Goal: Entertainment & Leisure: Consume media (video, audio)

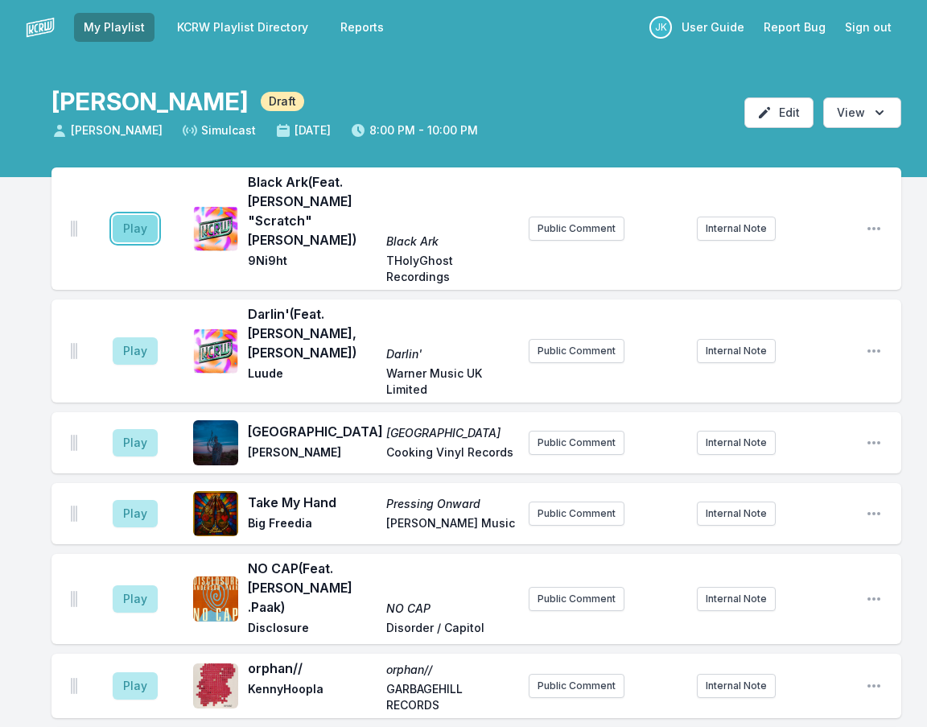
click at [134, 215] on button "Play" at bounding box center [135, 228] width 45 height 27
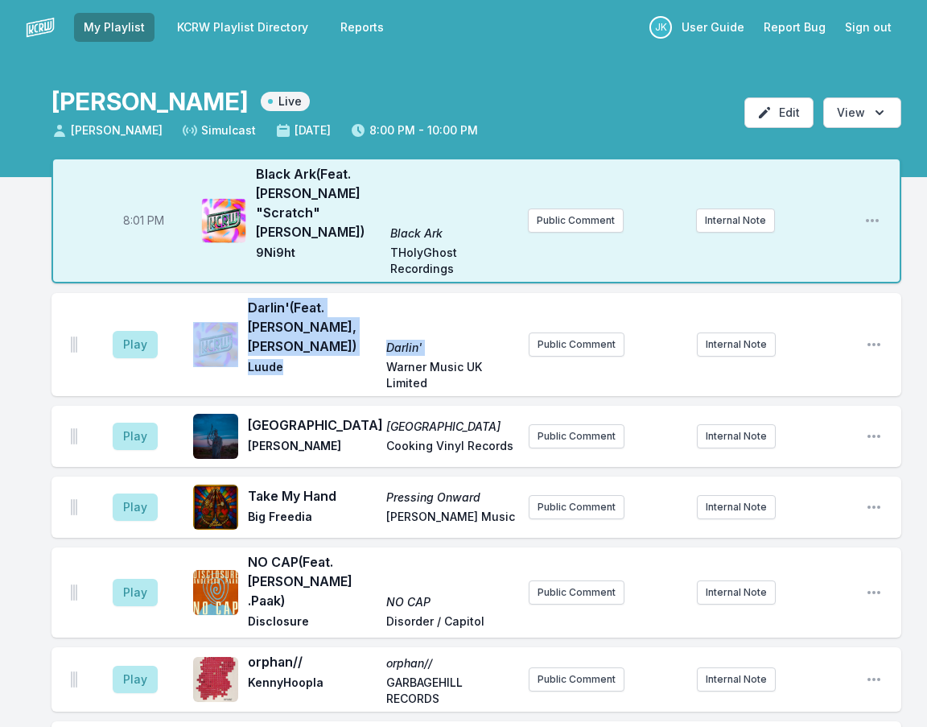
drag, startPoint x: 299, startPoint y: 308, endPoint x: 240, endPoint y: 308, distance: 58.8
click at [240, 308] on div "Darlin' (Feat. [PERSON_NAME], [PERSON_NAME]) Darlin' Luude Warner Music UK Limi…" at bounding box center [354, 344] width 323 height 93
click at [302, 359] on span "Luude" at bounding box center [312, 375] width 129 height 32
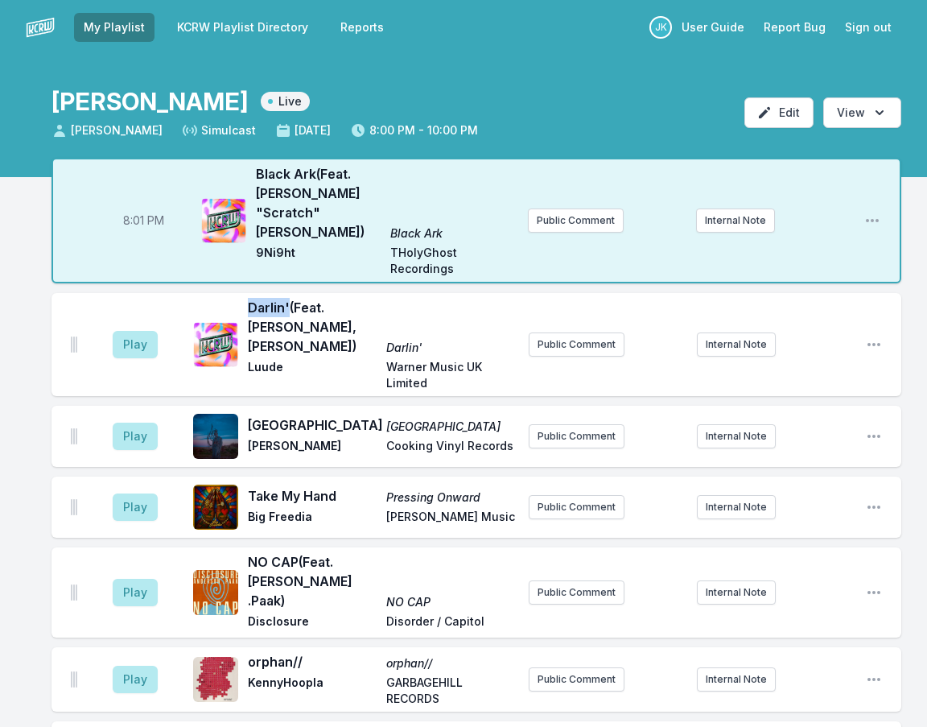
drag, startPoint x: 248, startPoint y: 264, endPoint x: 287, endPoint y: 266, distance: 39.5
click at [287, 298] on span "Darlin' (Feat. [PERSON_NAME], [PERSON_NAME])" at bounding box center [312, 327] width 129 height 58
copy span "Darlin'"
click at [145, 331] on button "Play" at bounding box center [135, 344] width 45 height 27
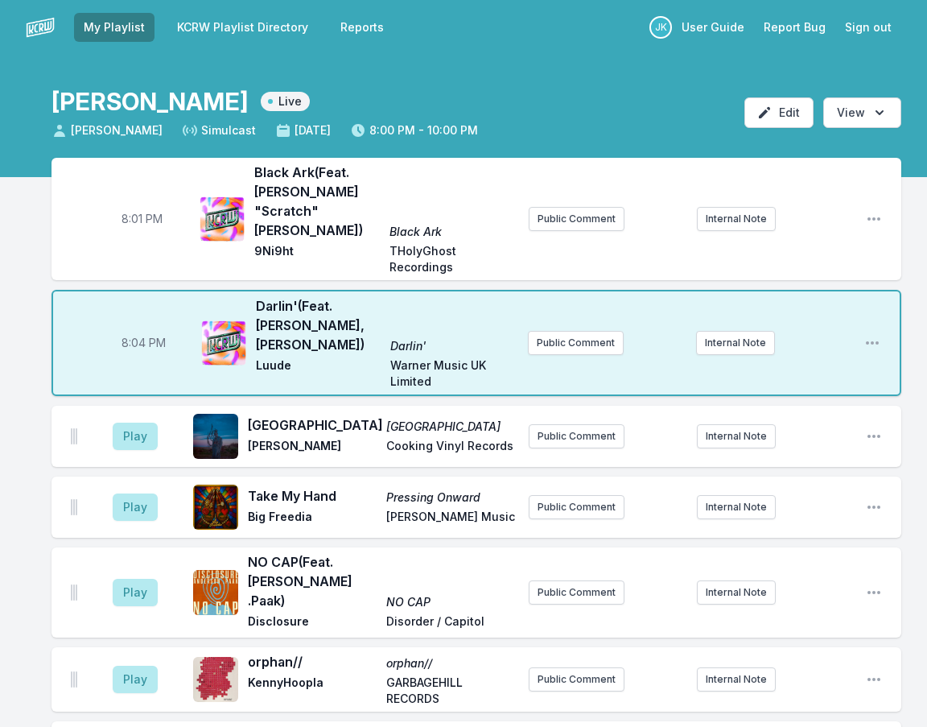
drag, startPoint x: 249, startPoint y: 364, endPoint x: 372, endPoint y: 363, distance: 123.2
click at [374, 415] on span "[GEOGRAPHIC_DATA]" at bounding box center [312, 424] width 129 height 19
copy span "[GEOGRAPHIC_DATA]"
click at [120, 423] on button "Play" at bounding box center [135, 436] width 45 height 27
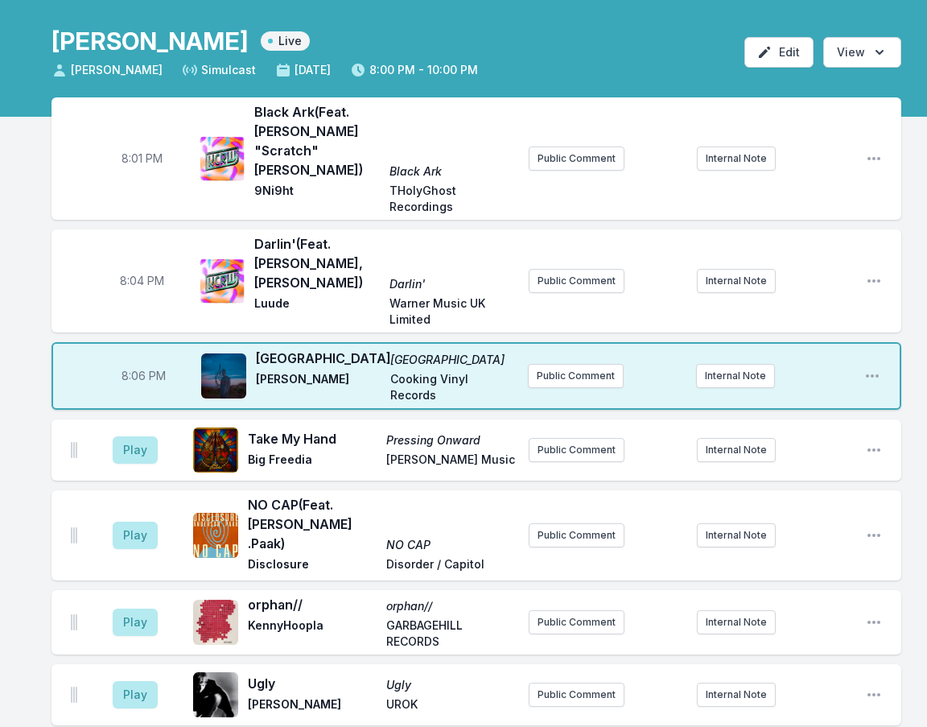
scroll to position [161, 0]
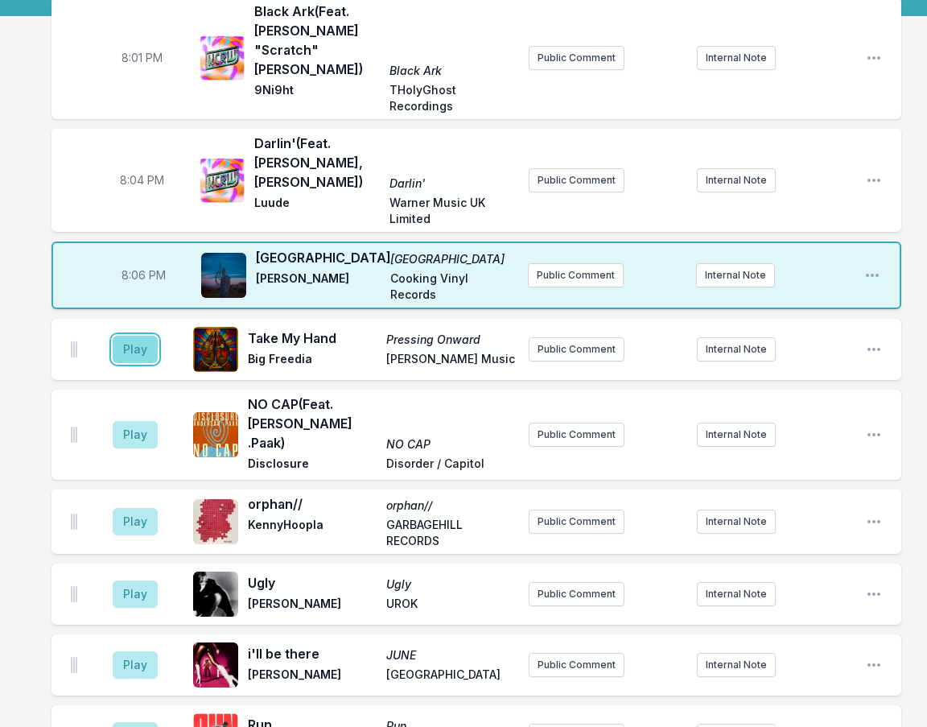
click at [120, 336] on button "Play" at bounding box center [135, 349] width 45 height 27
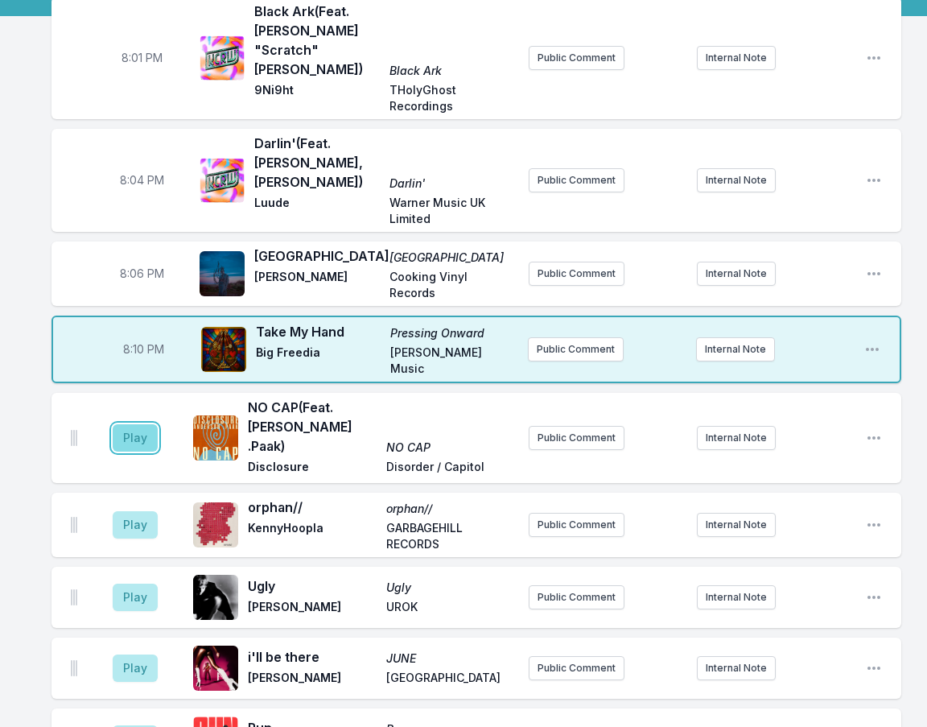
click at [126, 424] on button "Play" at bounding box center [135, 437] width 45 height 27
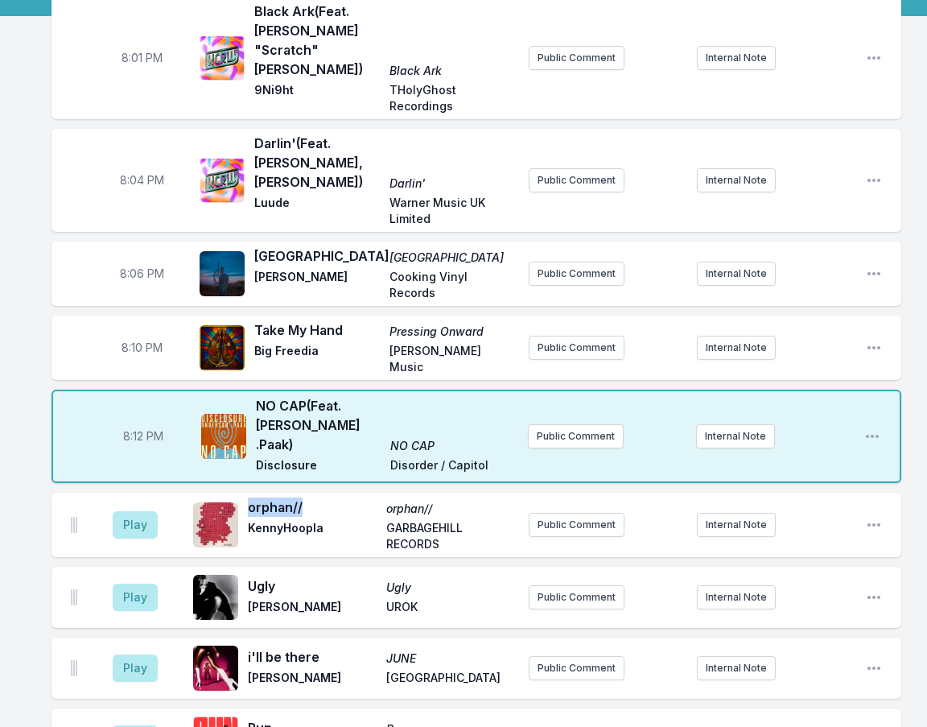
drag, startPoint x: 310, startPoint y: 448, endPoint x: 250, endPoint y: 442, distance: 59.8
click at [249, 498] on span "orphan//" at bounding box center [312, 507] width 129 height 19
copy span "orphan//"
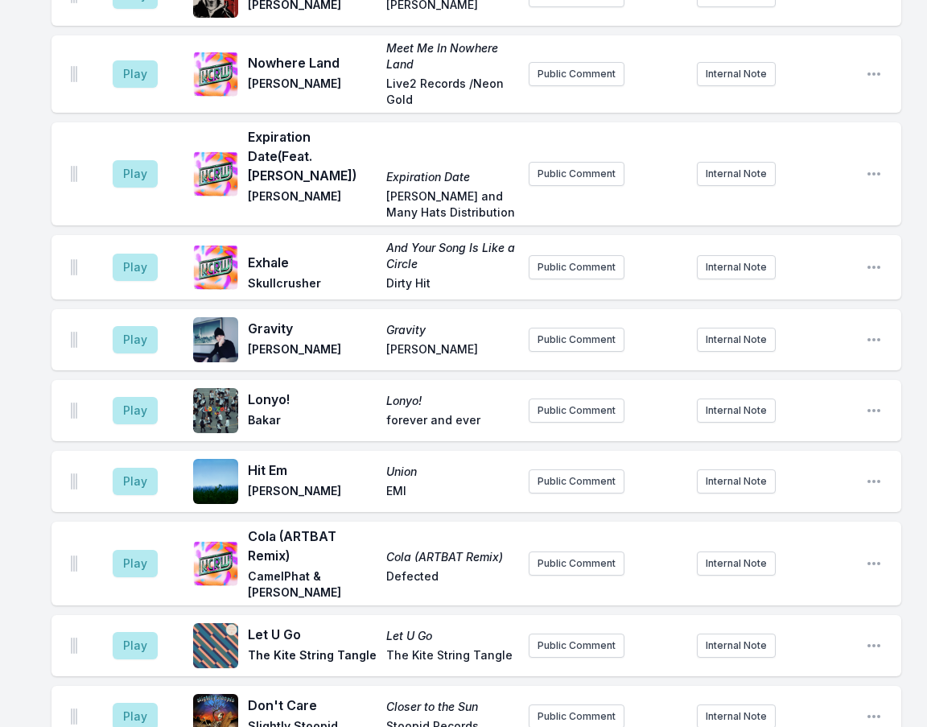
scroll to position [2093, 0]
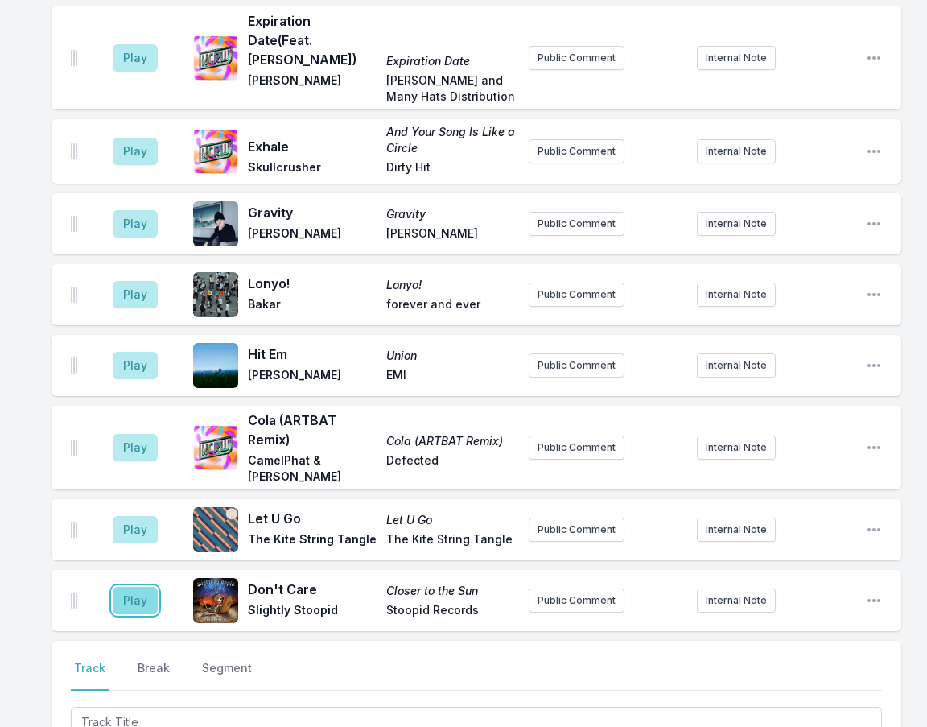
click at [130, 587] on button "Play" at bounding box center [135, 600] width 45 height 27
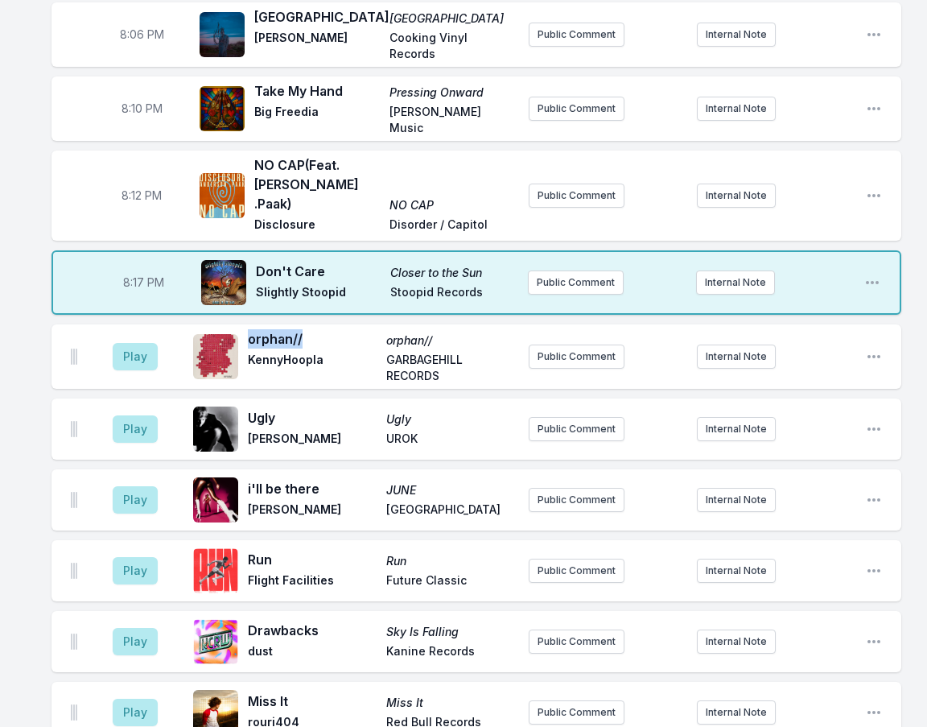
scroll to position [403, 0]
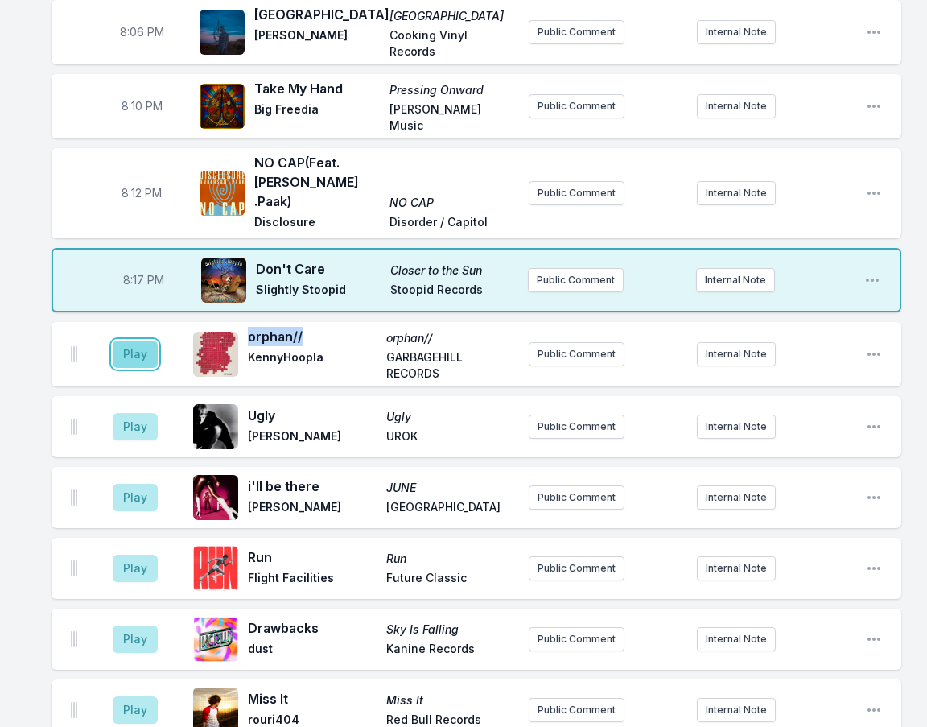
click at [142, 341] on button "Play" at bounding box center [135, 354] width 45 height 27
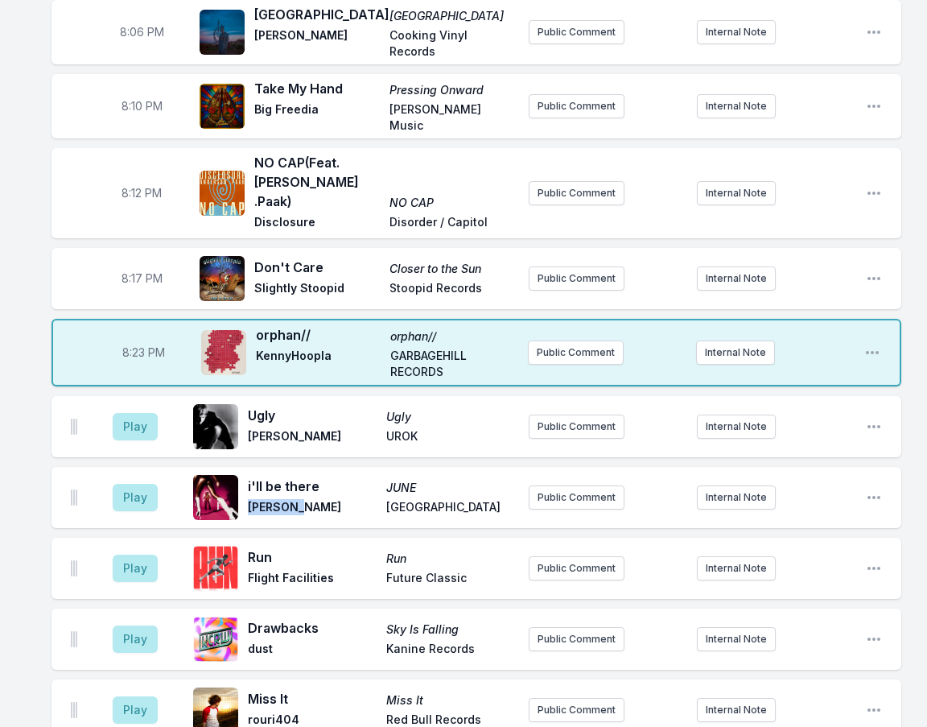
drag, startPoint x: 317, startPoint y: 444, endPoint x: 249, endPoint y: 443, distance: 68.4
click at [249, 499] on span "[PERSON_NAME]" at bounding box center [312, 508] width 129 height 19
copy span "[PERSON_NAME]"
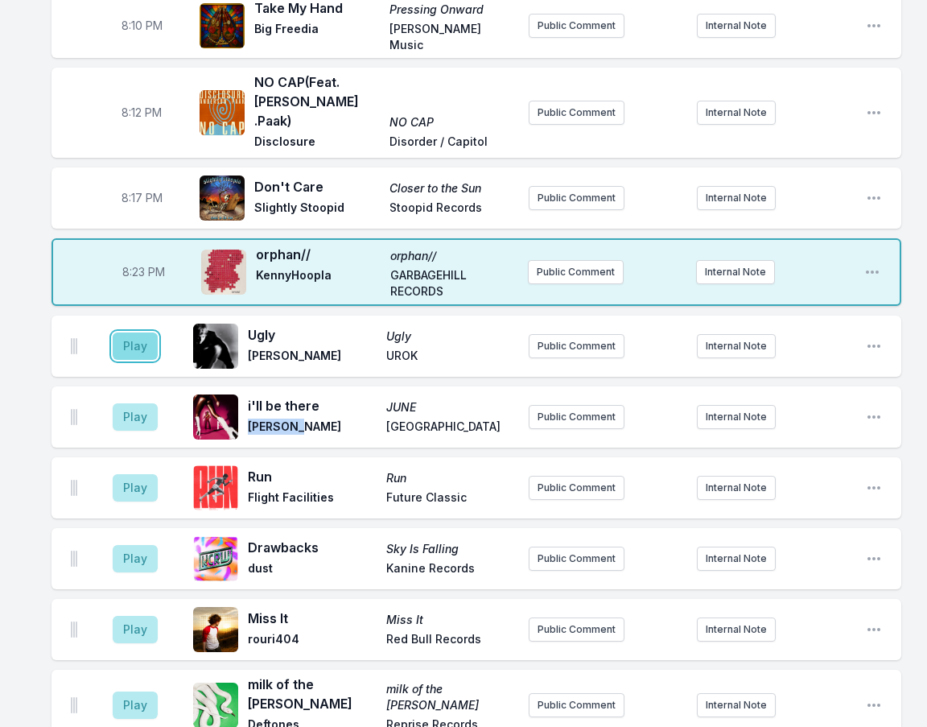
click at [132, 332] on button "Play" at bounding box center [135, 345] width 45 height 27
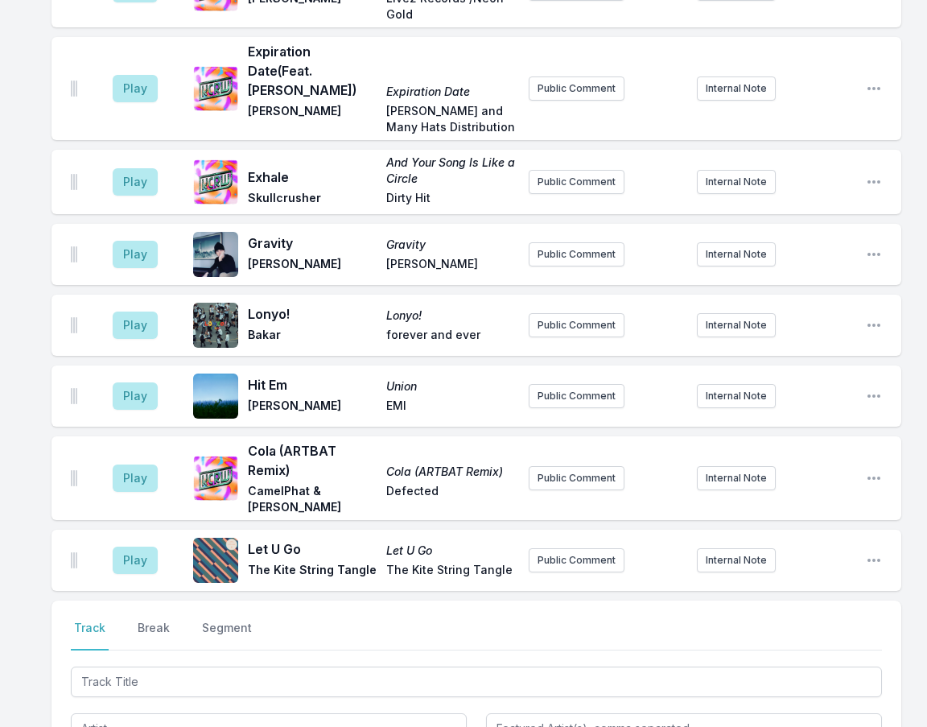
scroll to position [2335, 0]
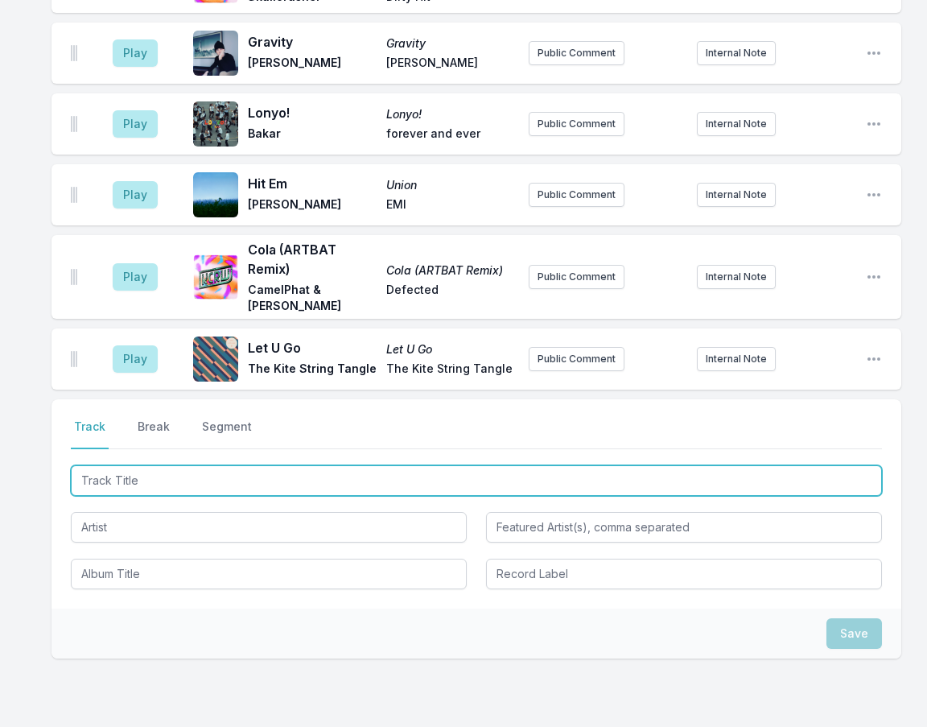
click at [155, 465] on input "Track Title" at bounding box center [477, 480] width 812 height 31
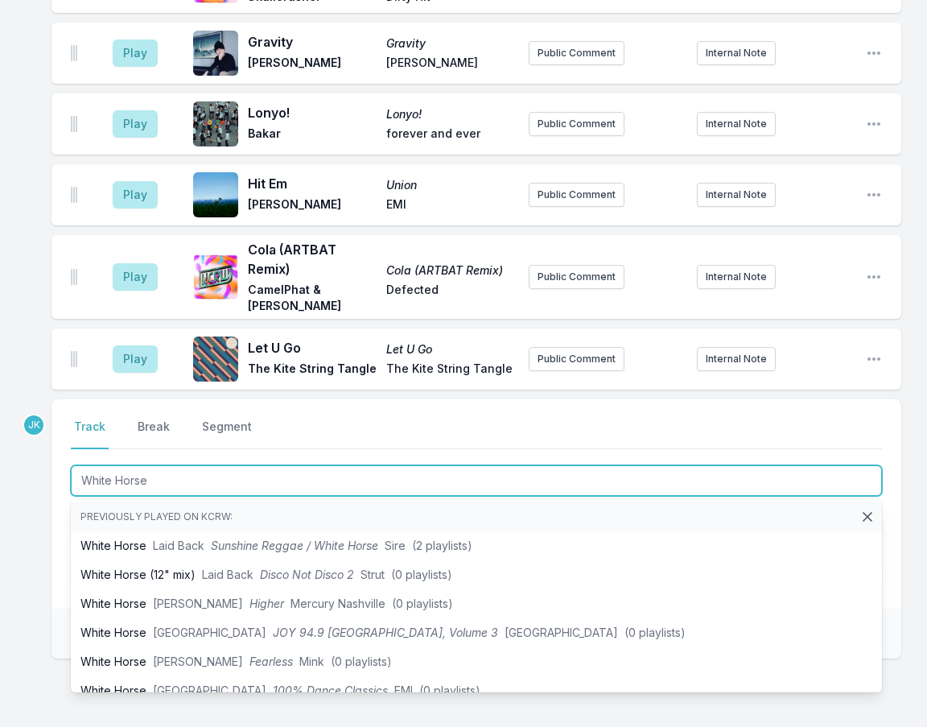
type input "White Horses"
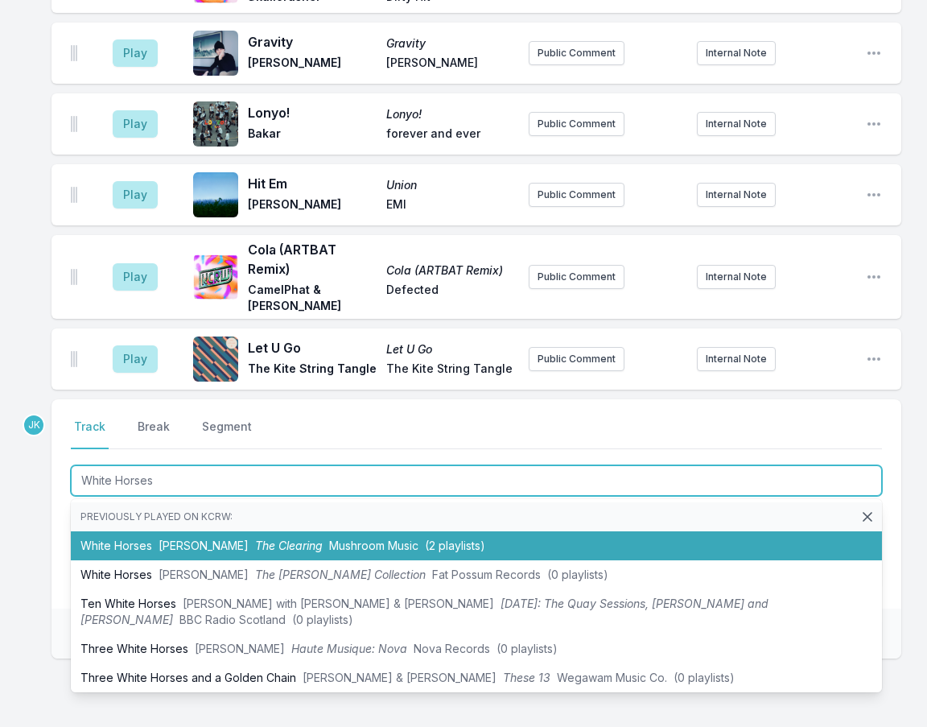
click at [204, 531] on li "White Horses [PERSON_NAME] The Clearing Mushroom Music (2 playlists)" at bounding box center [477, 545] width 812 height 29
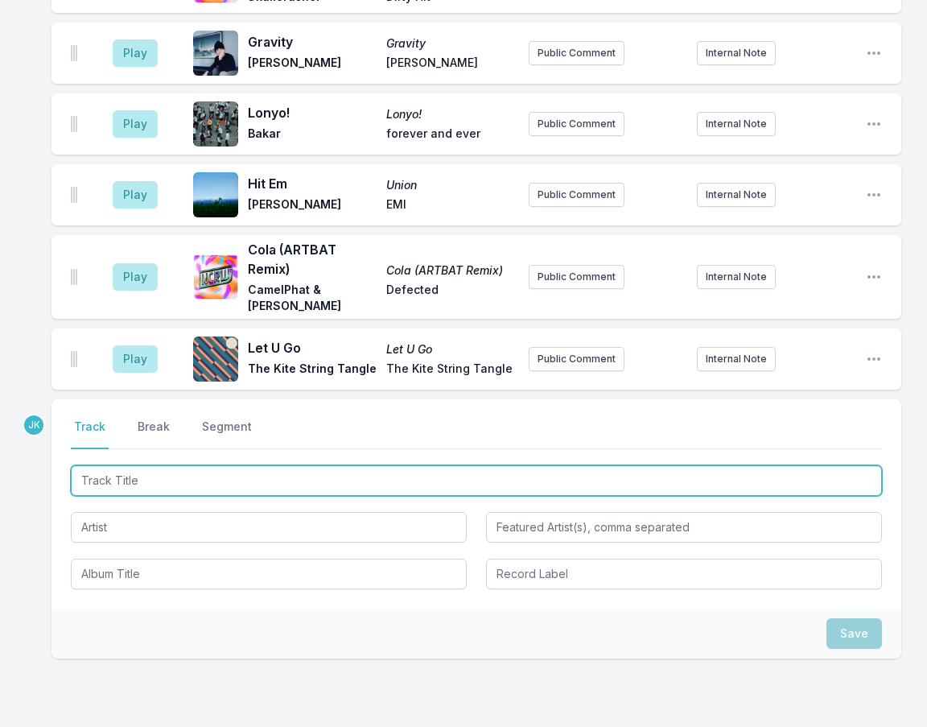
scroll to position [2406, 0]
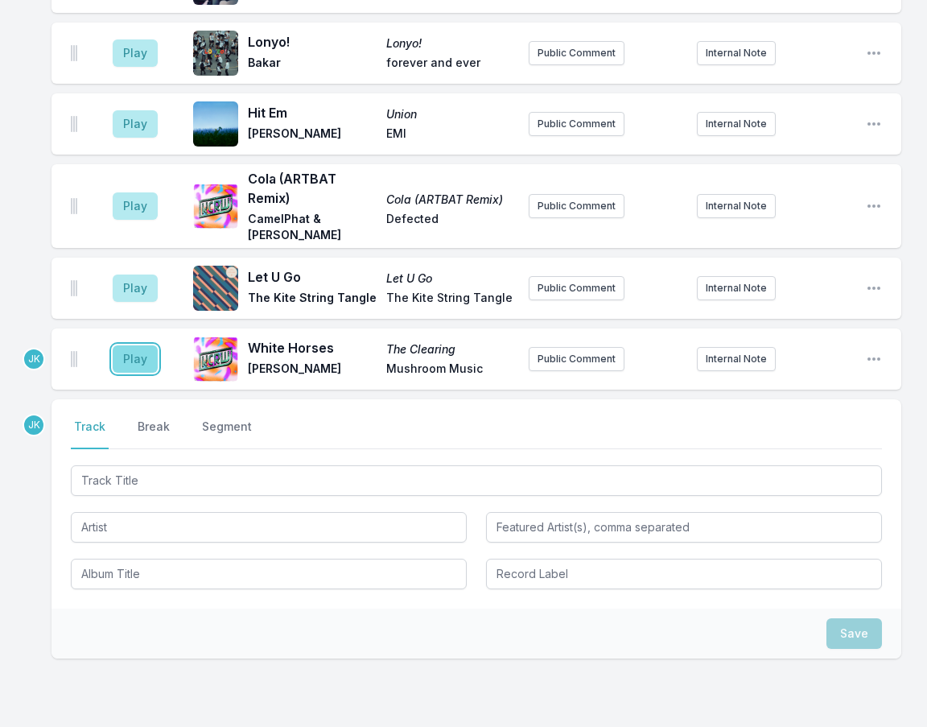
click at [133, 345] on button "Play" at bounding box center [135, 358] width 45 height 27
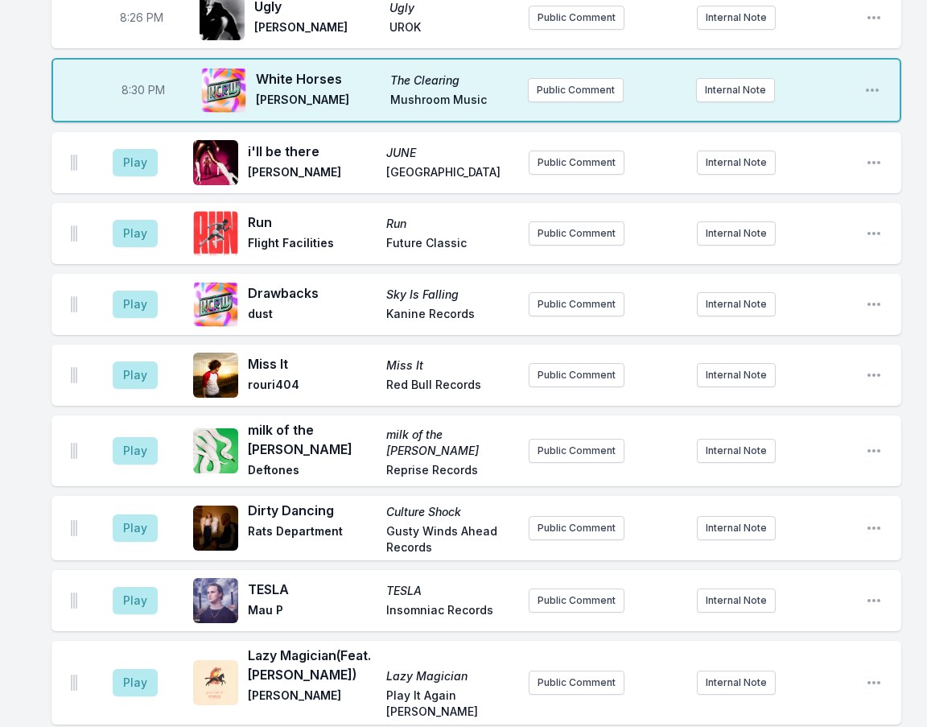
scroll to position [554, 0]
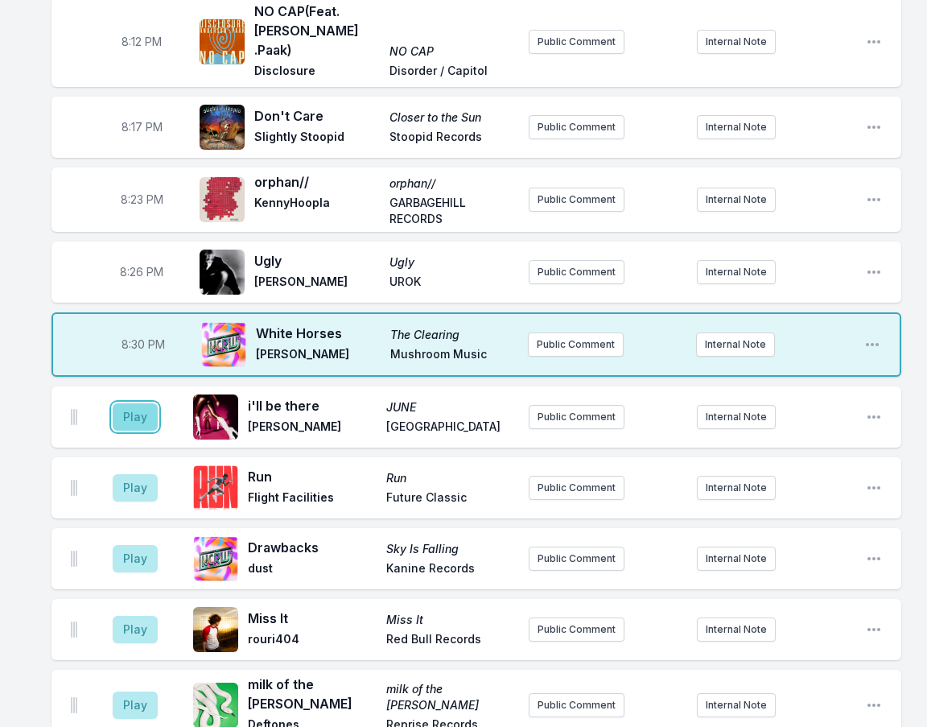
click at [138, 403] on button "Play" at bounding box center [135, 416] width 45 height 27
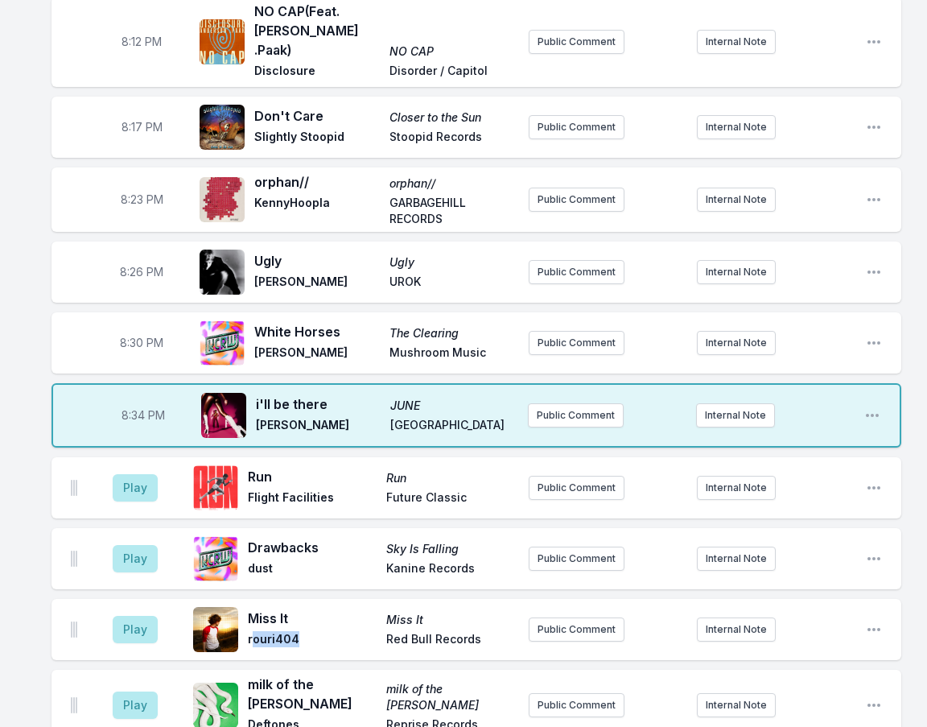
drag, startPoint x: 294, startPoint y: 580, endPoint x: 253, endPoint y: 579, distance: 41.1
click at [251, 631] on span "rouri404" at bounding box center [312, 640] width 129 height 19
drag, startPoint x: 248, startPoint y: 578, endPoint x: 310, endPoint y: 577, distance: 62.0
click at [310, 631] on span "rouri404" at bounding box center [312, 640] width 129 height 19
copy span "rouri404"
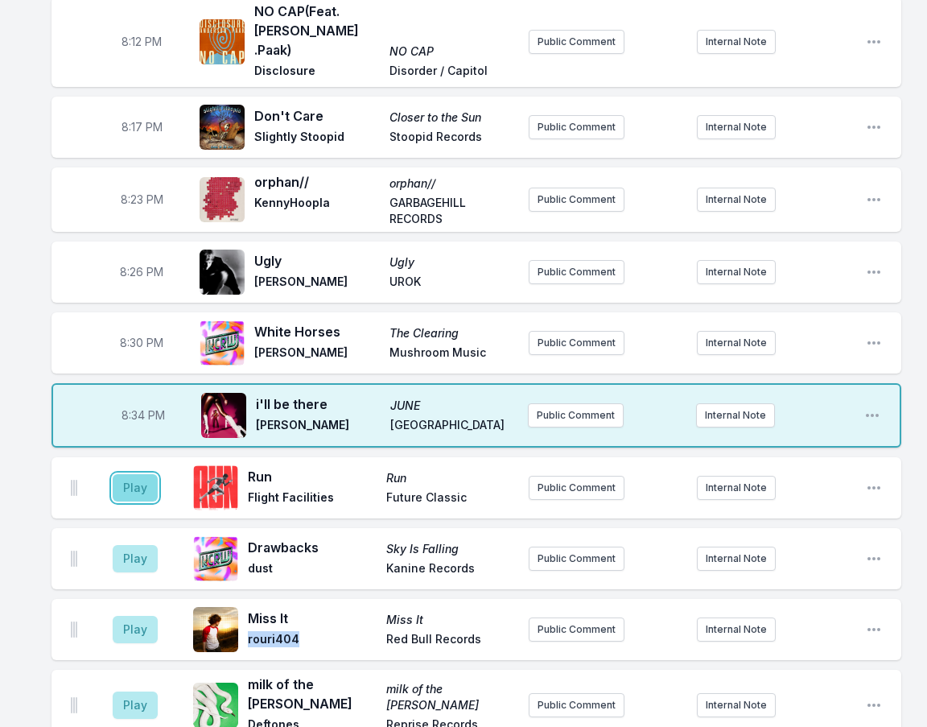
click at [118, 474] on button "Play" at bounding box center [135, 487] width 45 height 27
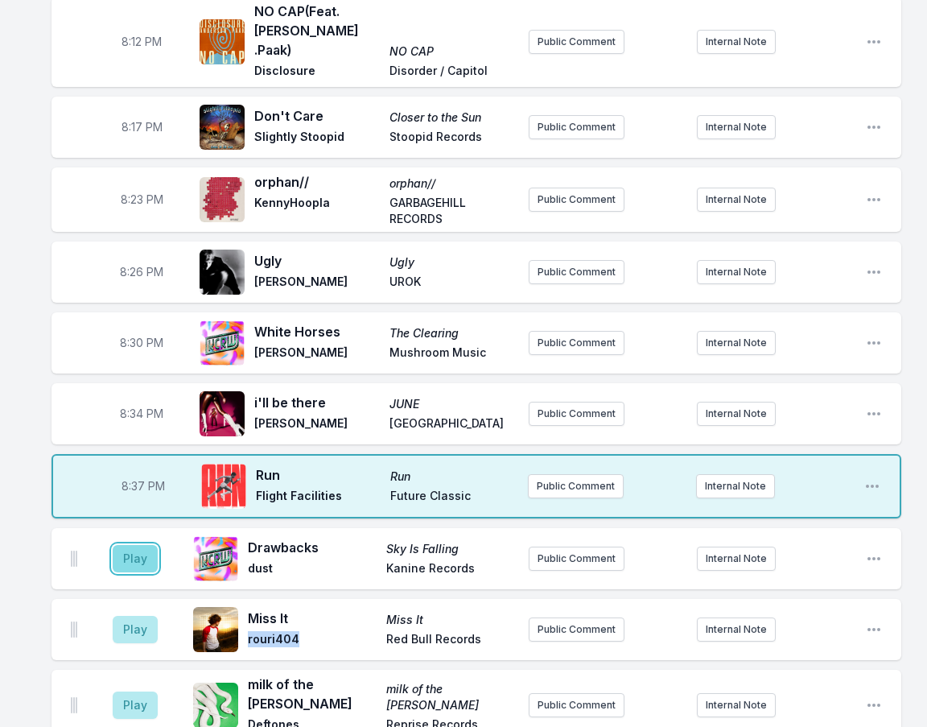
click at [139, 545] on button "Play" at bounding box center [135, 558] width 45 height 27
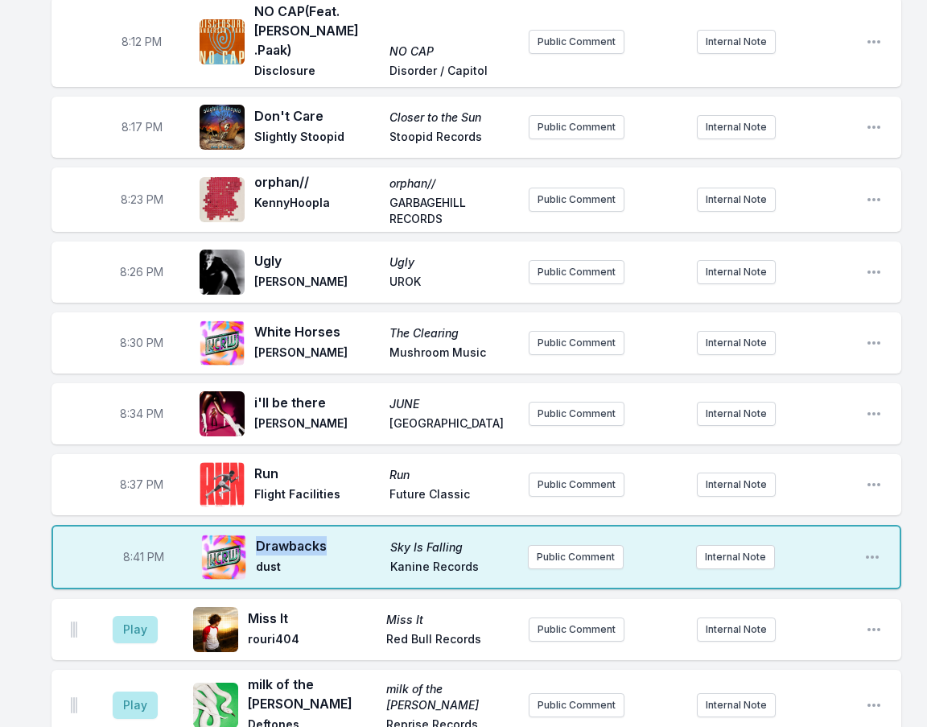
drag, startPoint x: 328, startPoint y: 485, endPoint x: 271, endPoint y: 478, distance: 57.6
click at [259, 536] on span "Drawbacks" at bounding box center [318, 545] width 125 height 19
copy span "Drawbacks"
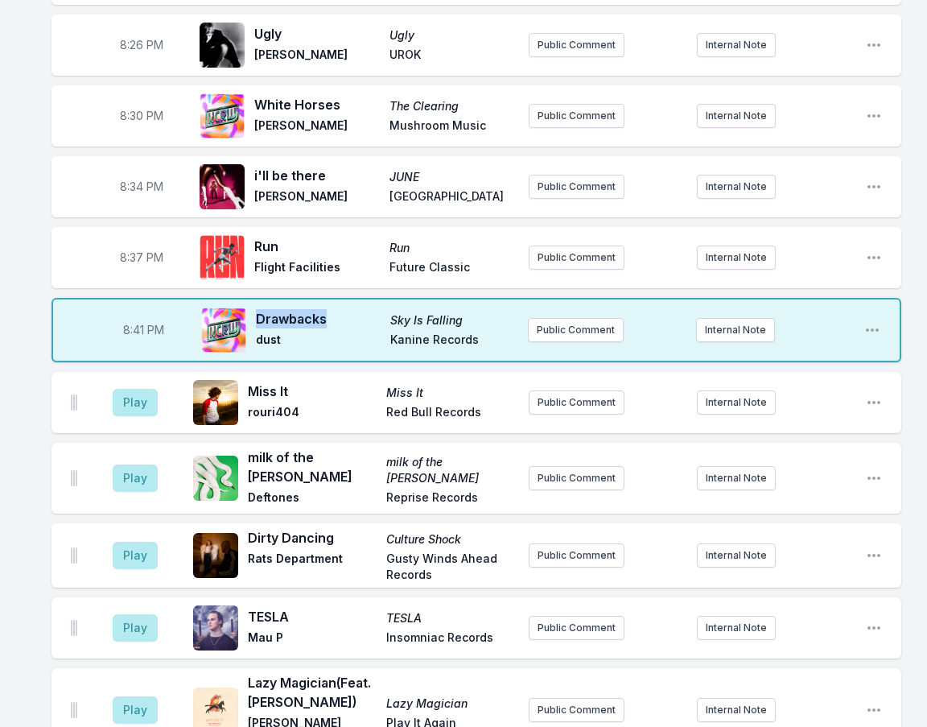
scroll to position [795, 0]
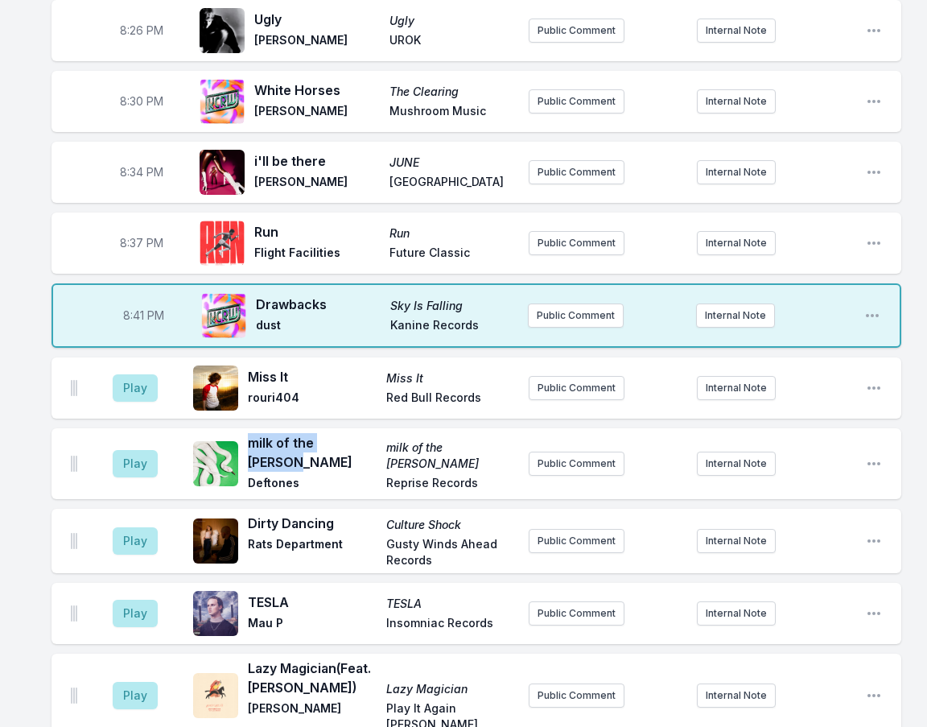
drag, startPoint x: 250, startPoint y: 382, endPoint x: 374, endPoint y: 388, distance: 124.1
click at [374, 433] on span "milk of the [PERSON_NAME]" at bounding box center [312, 452] width 129 height 39
copy span "milk of the [PERSON_NAME]"
click at [120, 374] on button "Play" at bounding box center [135, 387] width 45 height 27
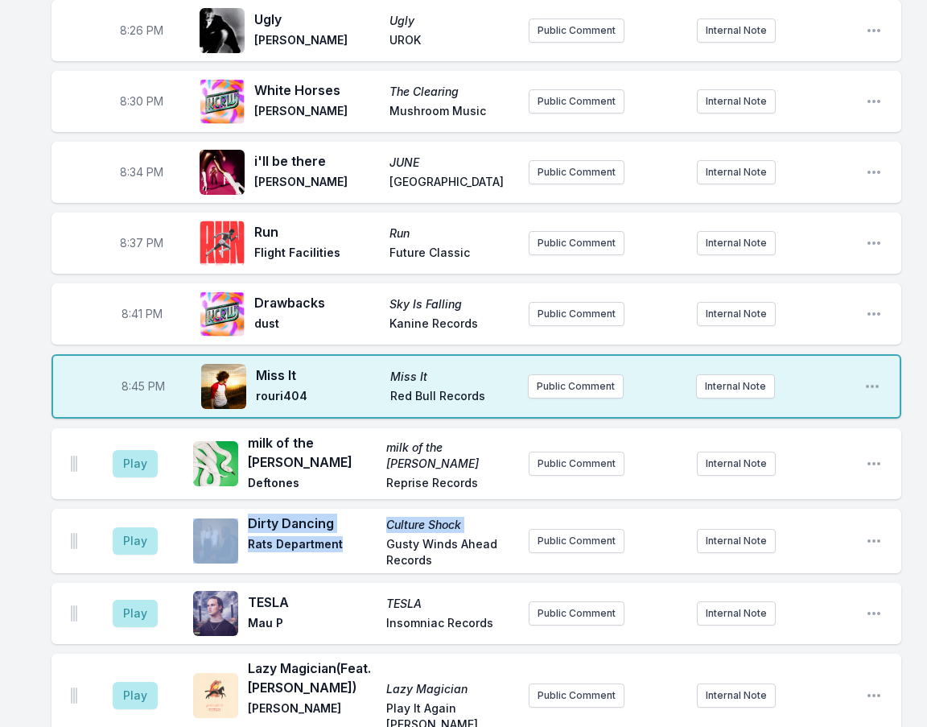
drag, startPoint x: 346, startPoint y: 467, endPoint x: 242, endPoint y: 470, distance: 104.7
click at [242, 514] on div "Dirty Dancing Culture Shock Rats Department Gusty Winds Ahead Records" at bounding box center [354, 541] width 323 height 55
click at [256, 536] on span "Rats Department" at bounding box center [312, 552] width 129 height 32
drag, startPoint x: 343, startPoint y: 475, endPoint x: 350, endPoint y: 471, distance: 8.3
click at [344, 536] on span "Rats Department" at bounding box center [312, 552] width 129 height 32
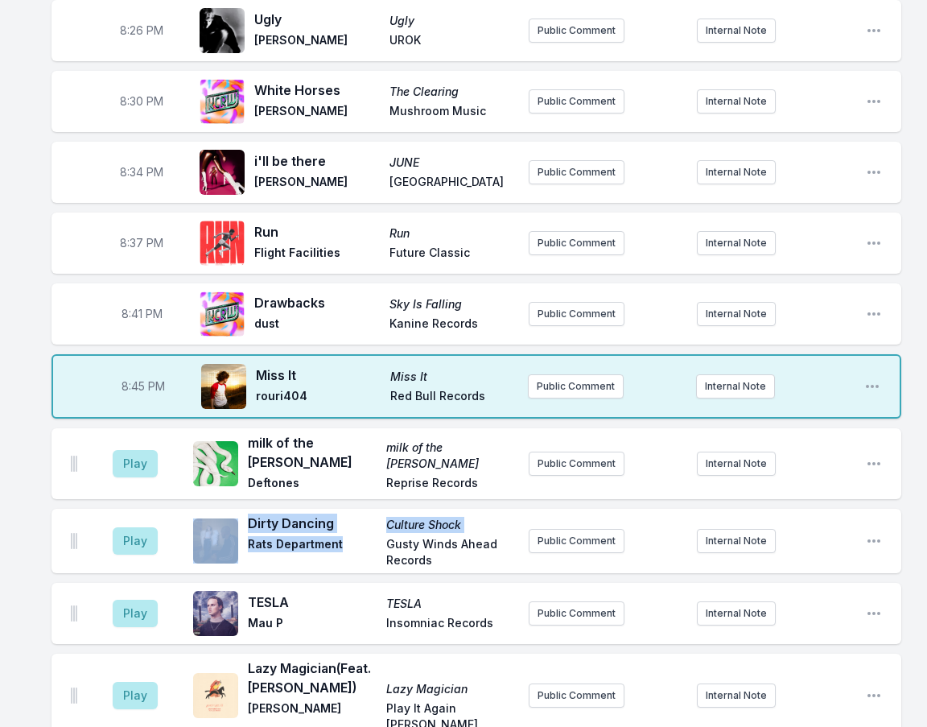
click at [348, 536] on span "Rats Department" at bounding box center [312, 552] width 129 height 32
drag, startPoint x: 347, startPoint y: 473, endPoint x: 248, endPoint y: 472, distance: 99.0
click at [246, 514] on div "Dirty Dancing Culture Shock Rats Department Gusty Winds Ahead Records" at bounding box center [354, 541] width 323 height 55
copy span "Rats Department"
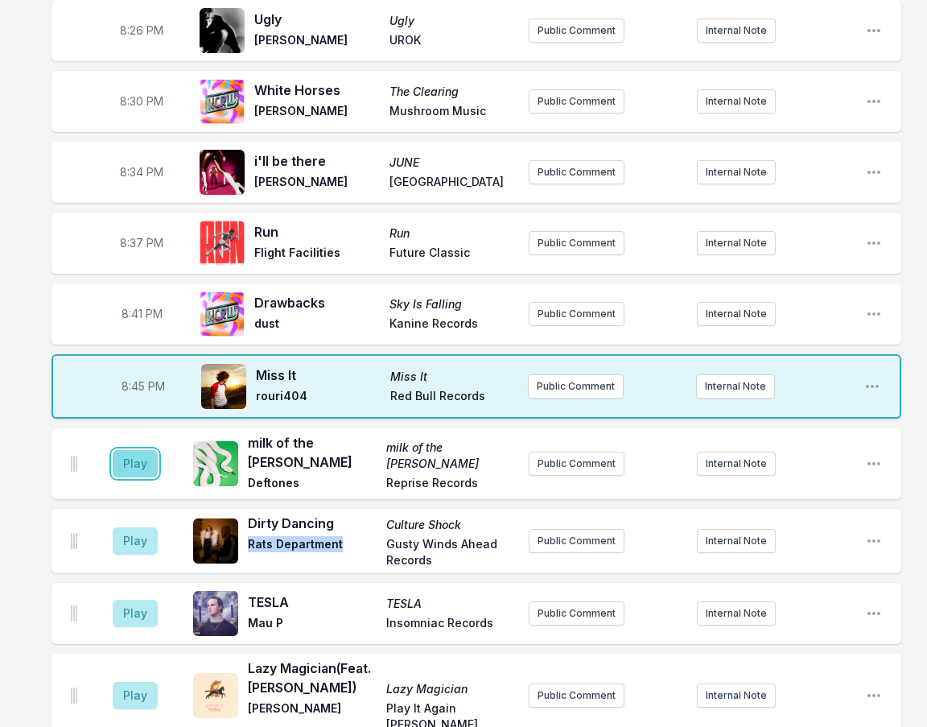
click at [144, 450] on button "Play" at bounding box center [135, 463] width 45 height 27
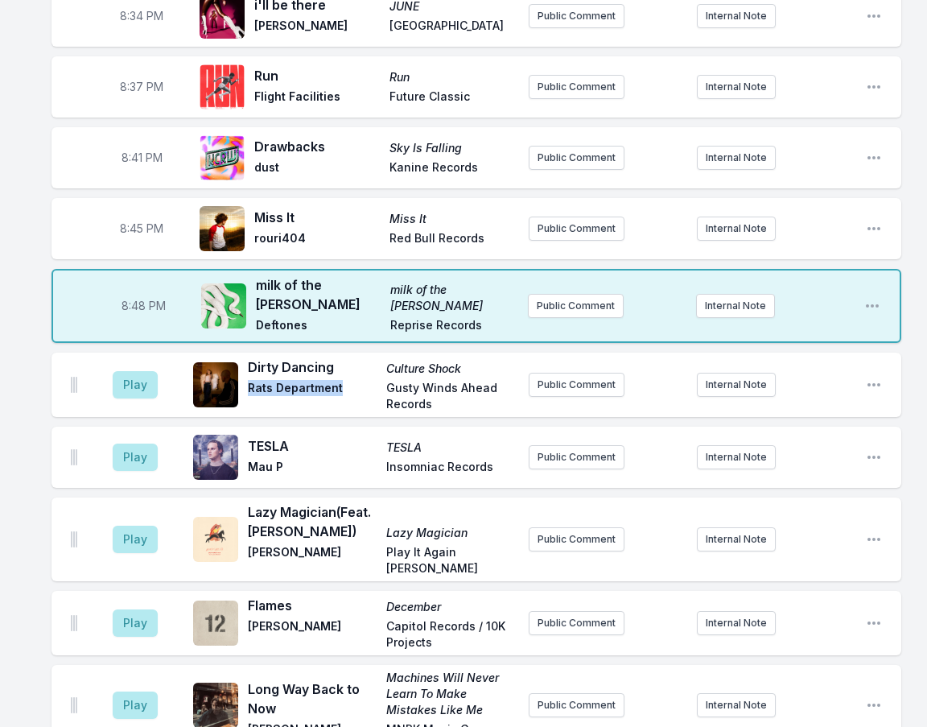
scroll to position [956, 0]
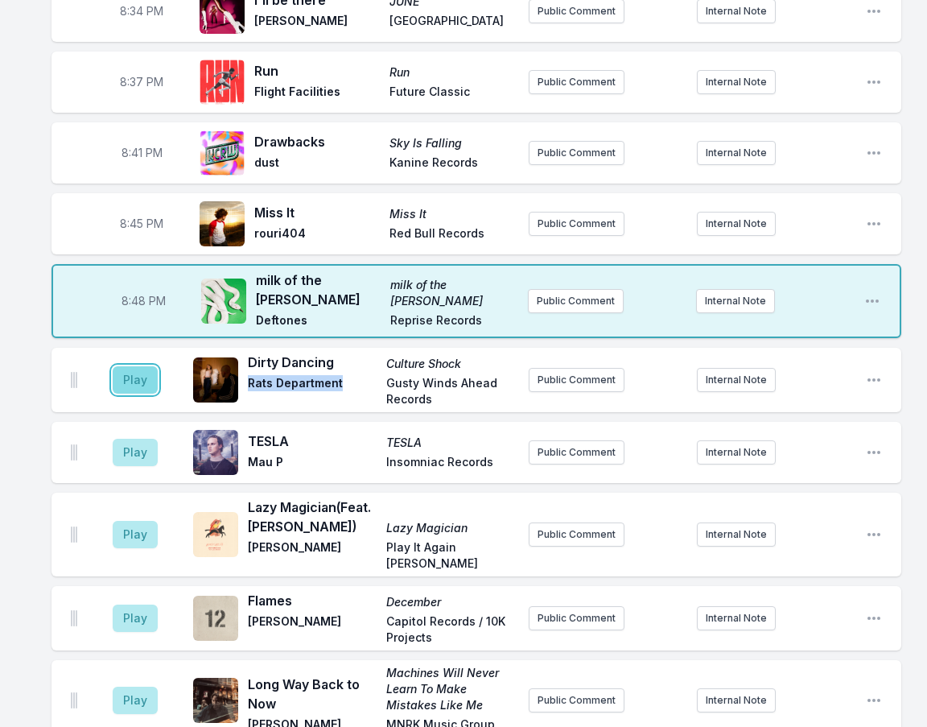
click at [125, 366] on button "Play" at bounding box center [135, 379] width 45 height 27
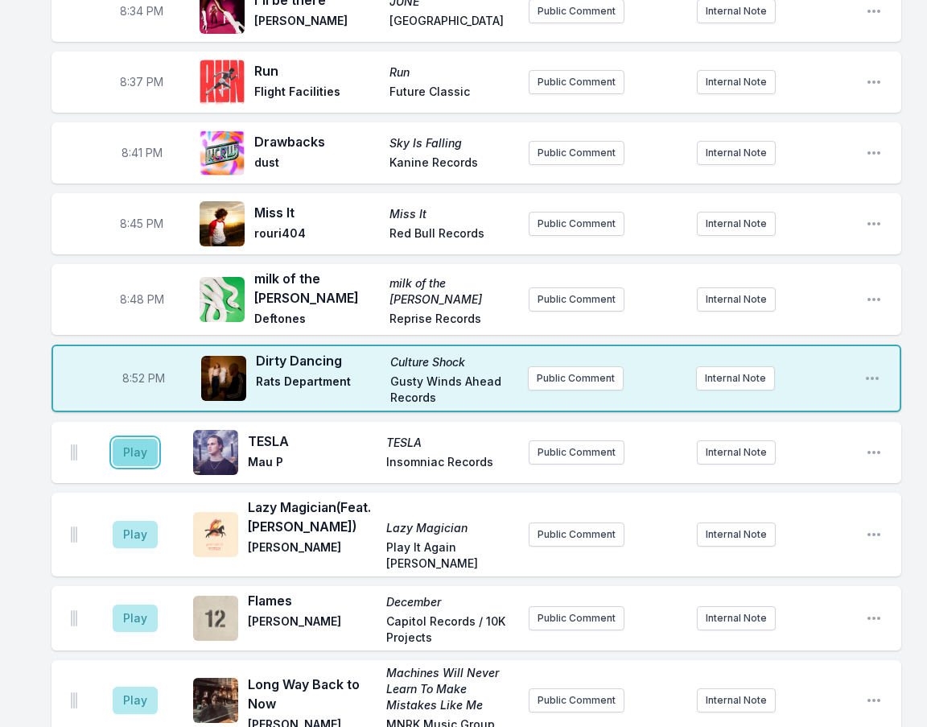
click at [118, 439] on button "Play" at bounding box center [135, 452] width 45 height 27
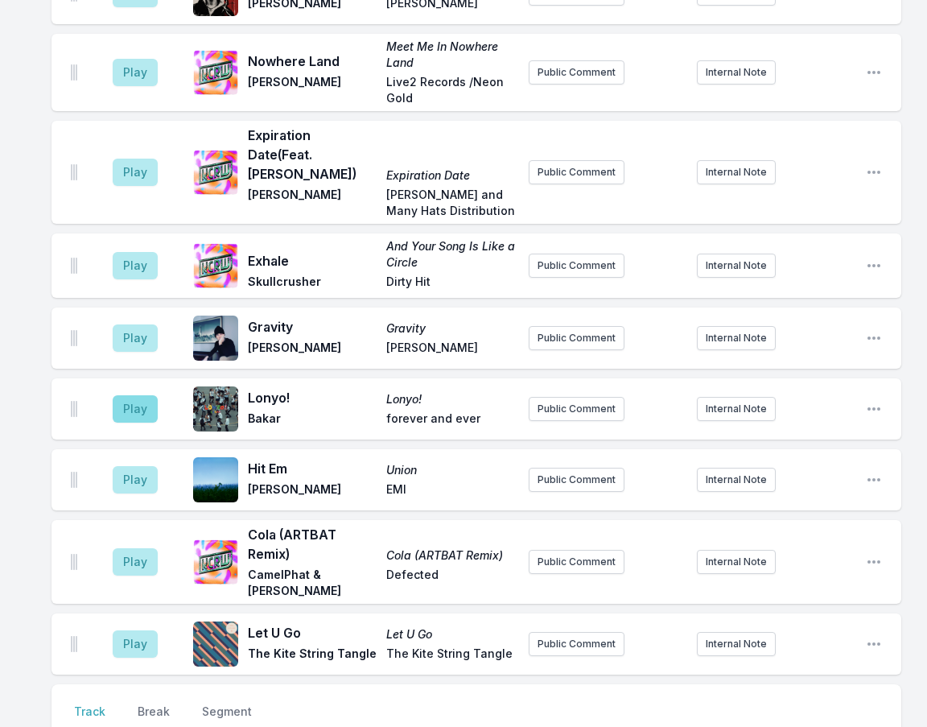
scroll to position [2003, 0]
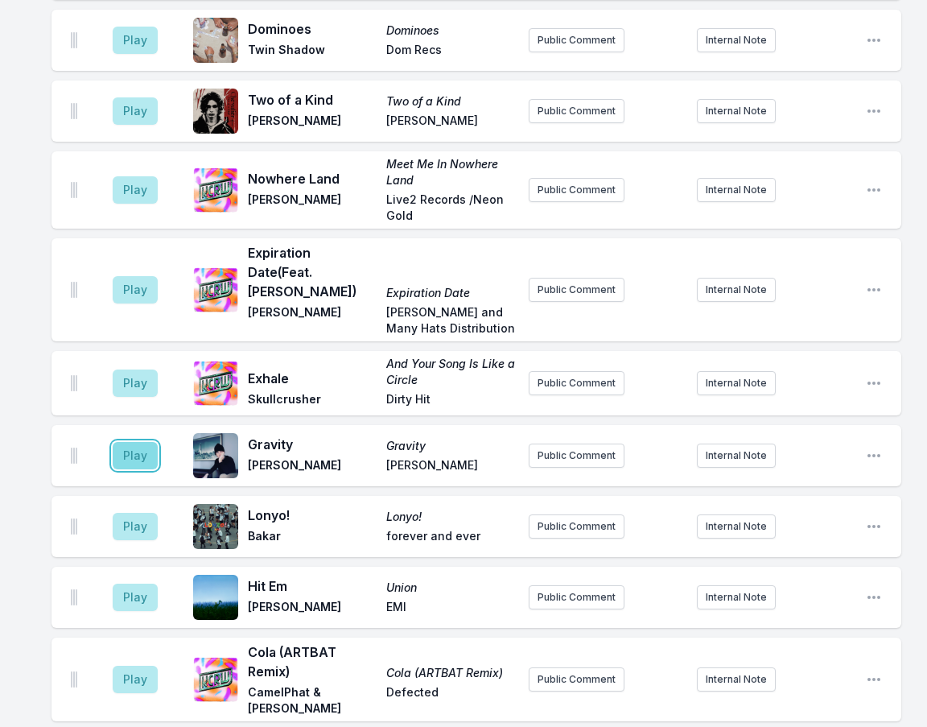
click at [140, 442] on button "Play" at bounding box center [135, 455] width 45 height 27
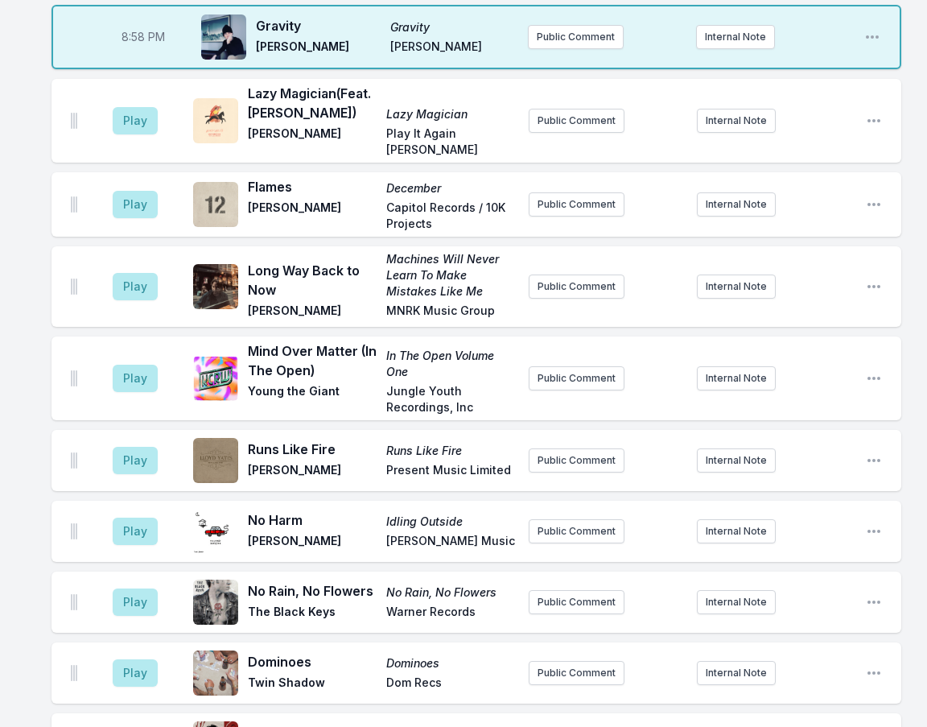
scroll to position [1439, 0]
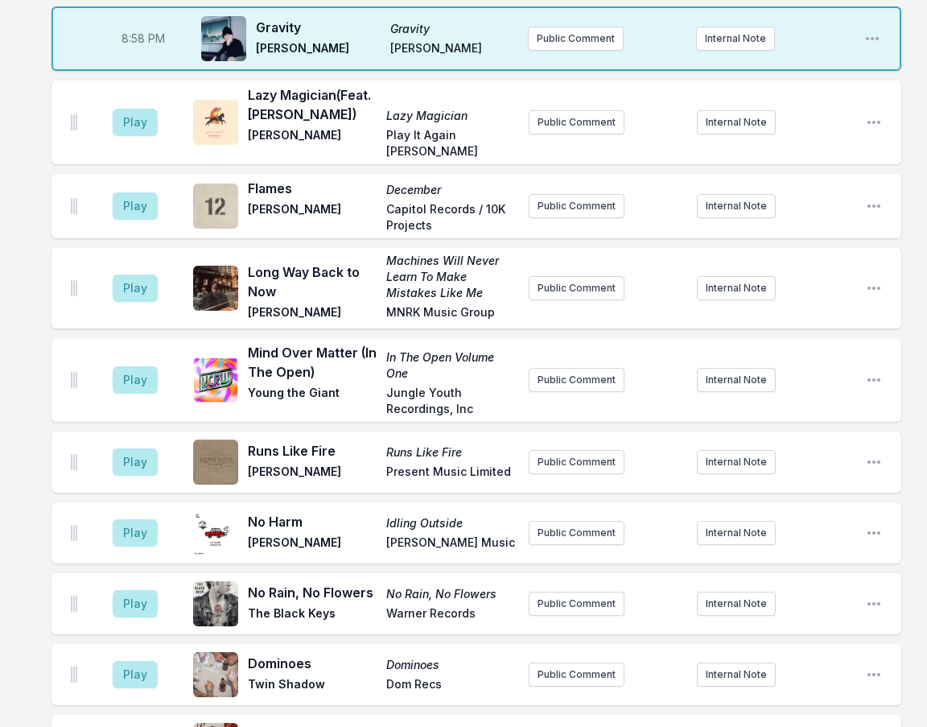
drag, startPoint x: 313, startPoint y: 683, endPoint x: 248, endPoint y: 679, distance: 65.3
copy span "[PERSON_NAME]"
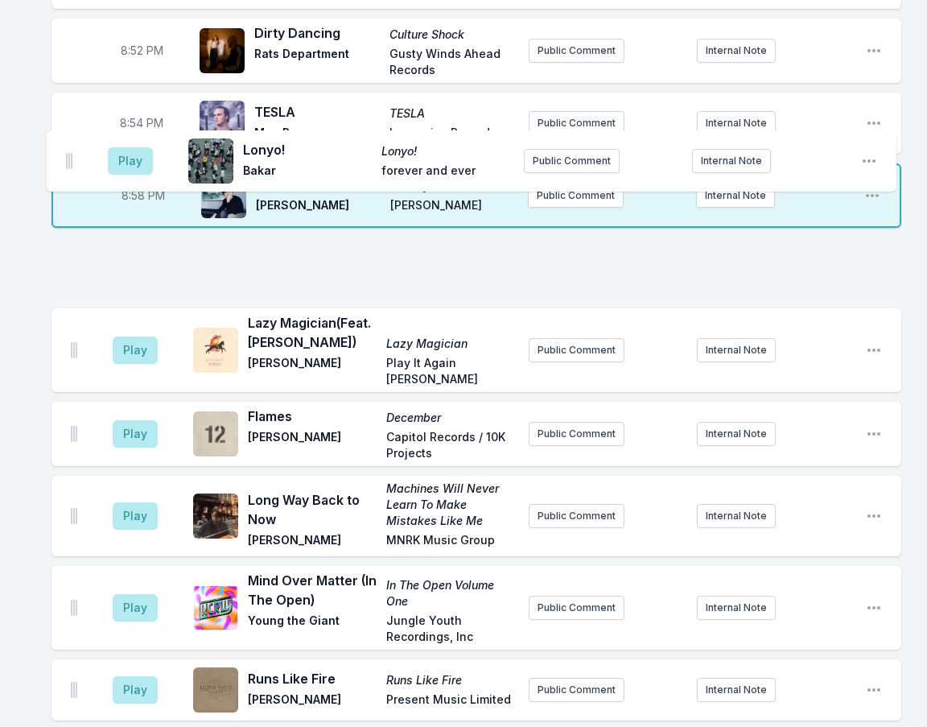
scroll to position [1278, 0]
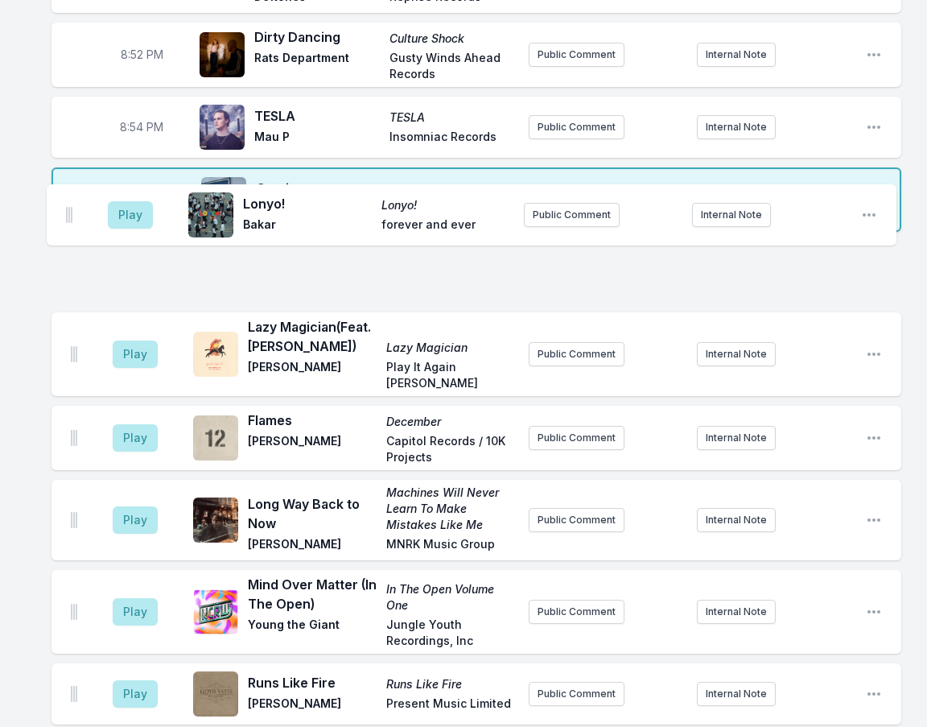
drag, startPoint x: 74, startPoint y: 372, endPoint x: 69, endPoint y: 211, distance: 161.1
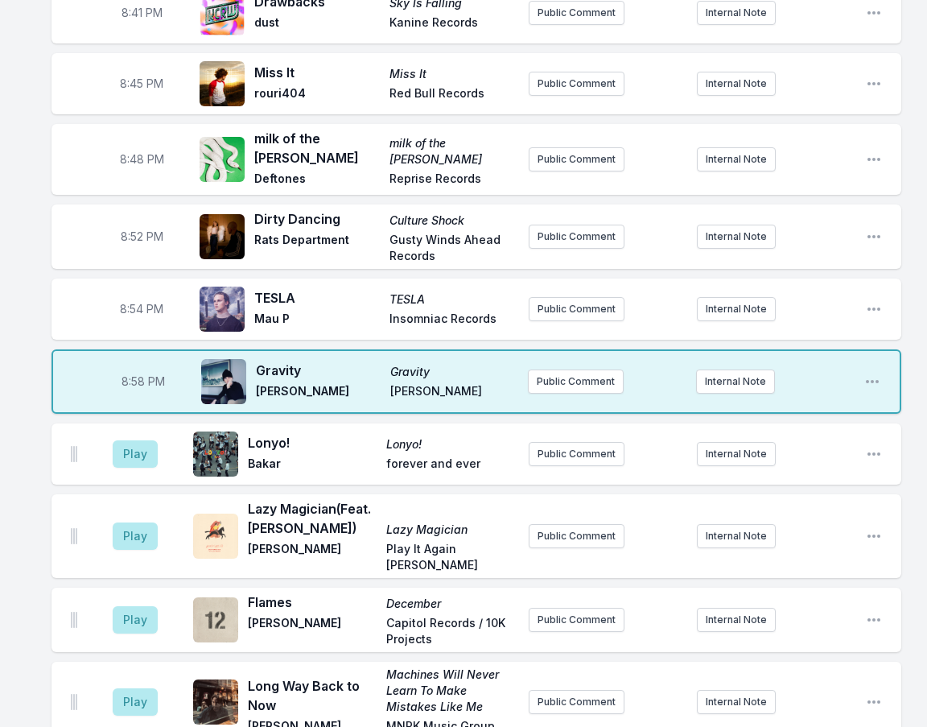
scroll to position [1127, 0]
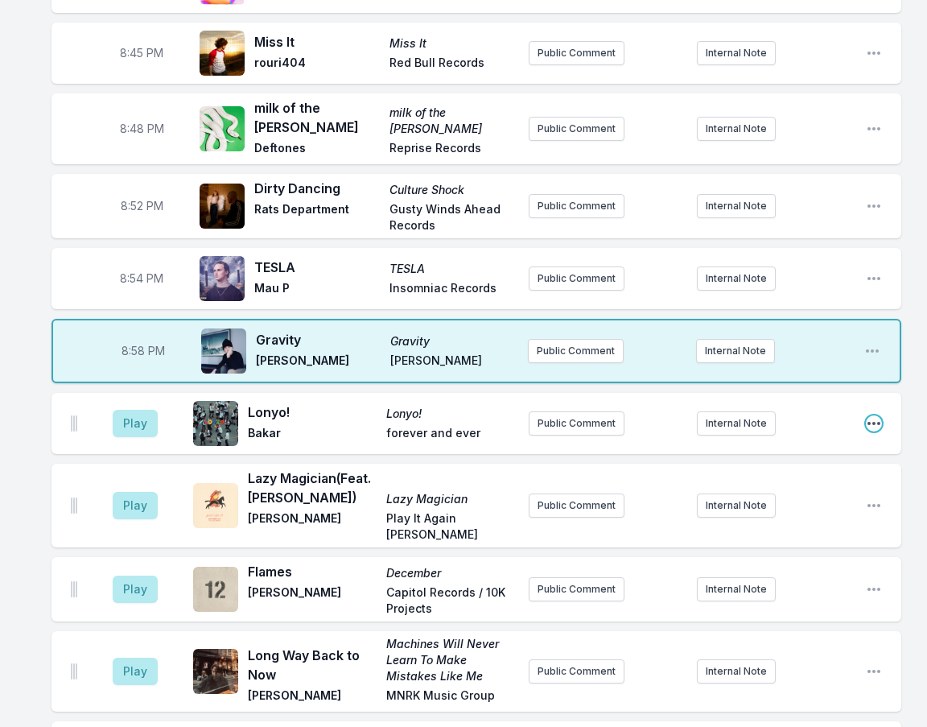
click at [870, 415] on icon "Open playlist item options" at bounding box center [874, 423] width 16 height 16
click at [917, 399] on div "8:01 PM Black Ark (Feat. Lee "Scratch" Perry) Black Ark 9Ni9ht THolyGhost Recor…" at bounding box center [463, 561] width 927 height 3061
click at [147, 410] on button "Play" at bounding box center [135, 423] width 45 height 27
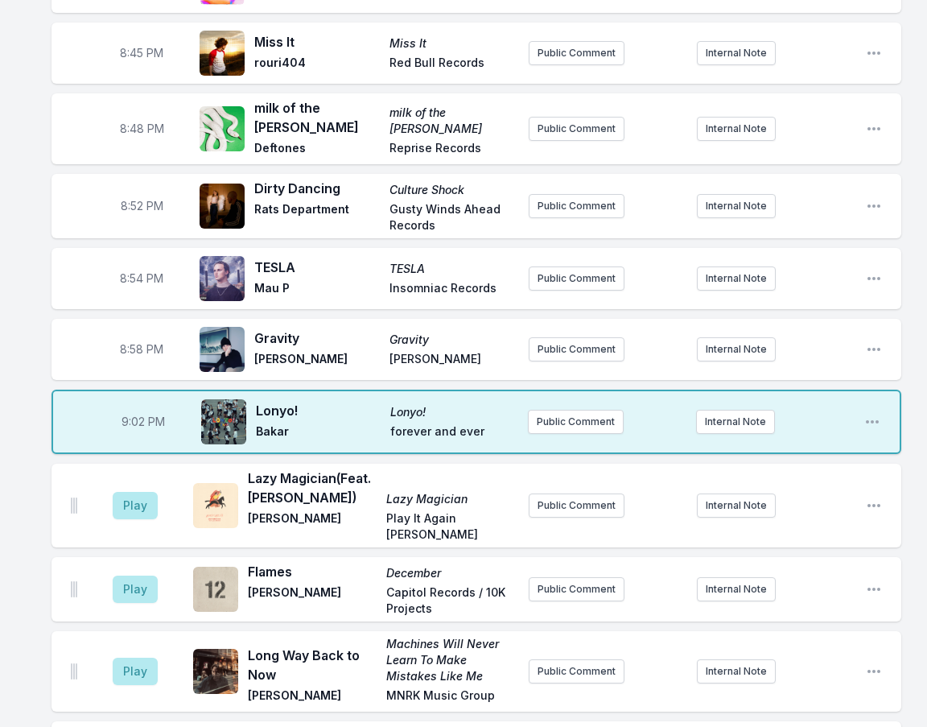
click at [31, 654] on div "8:01 PM Black Ark (Feat. Lee "Scratch" Perry) Black Ark 9Ni9ht THolyGhost Recor…" at bounding box center [463, 561] width 927 height 3061
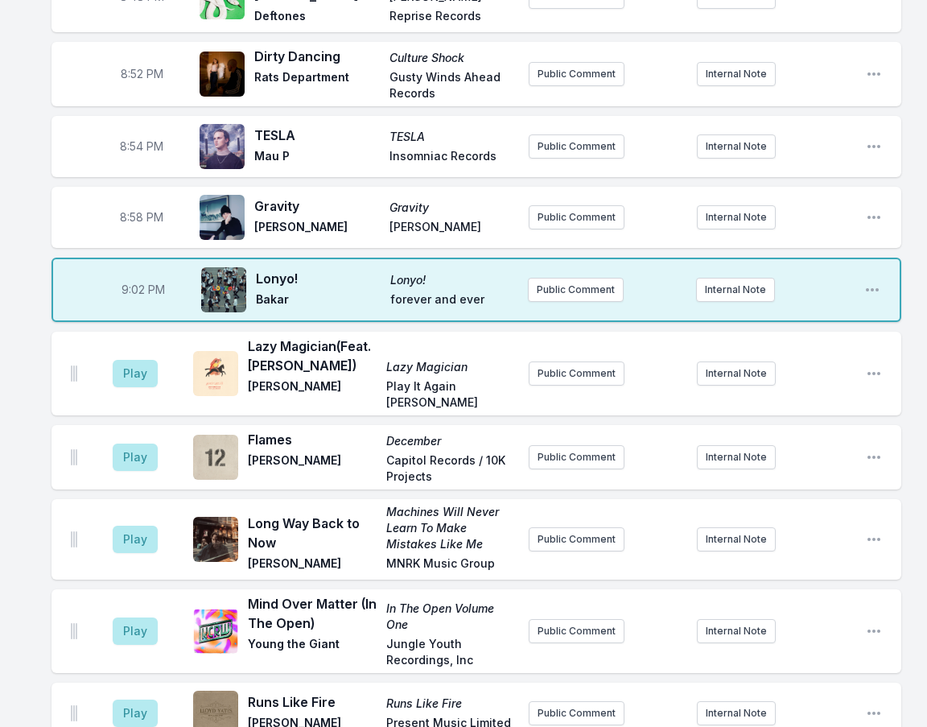
scroll to position [1288, 0]
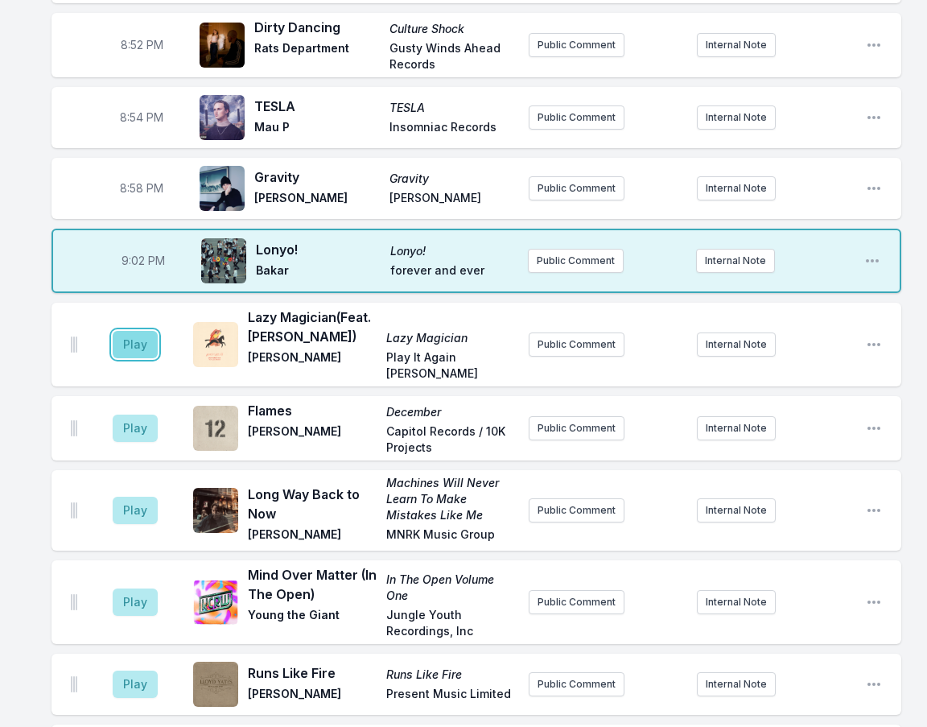
click at [135, 331] on button "Play" at bounding box center [135, 344] width 45 height 27
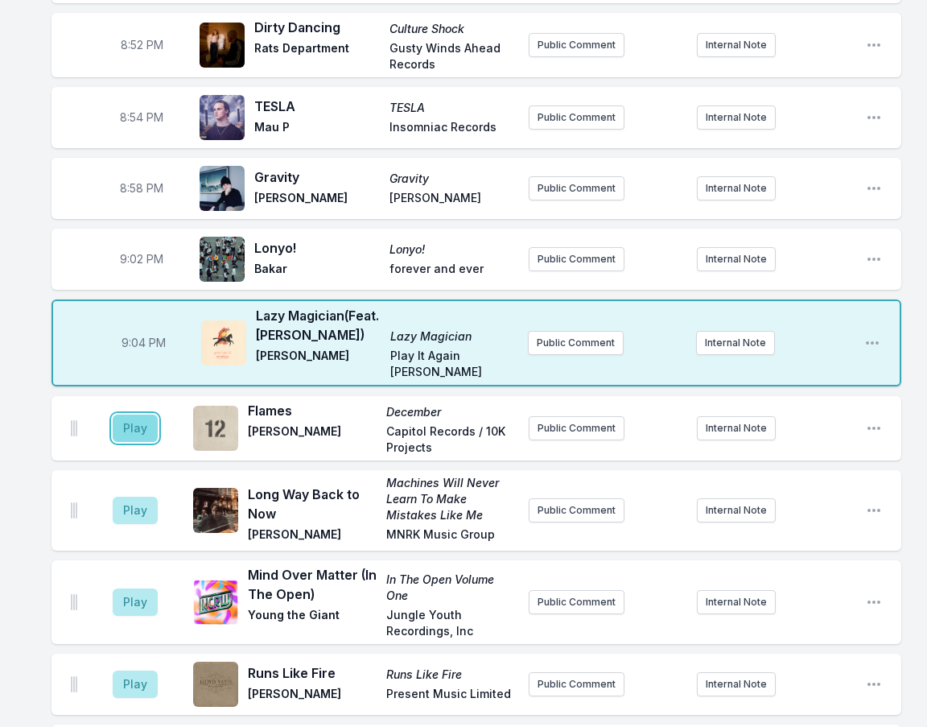
click at [146, 415] on button "Play" at bounding box center [135, 428] width 45 height 27
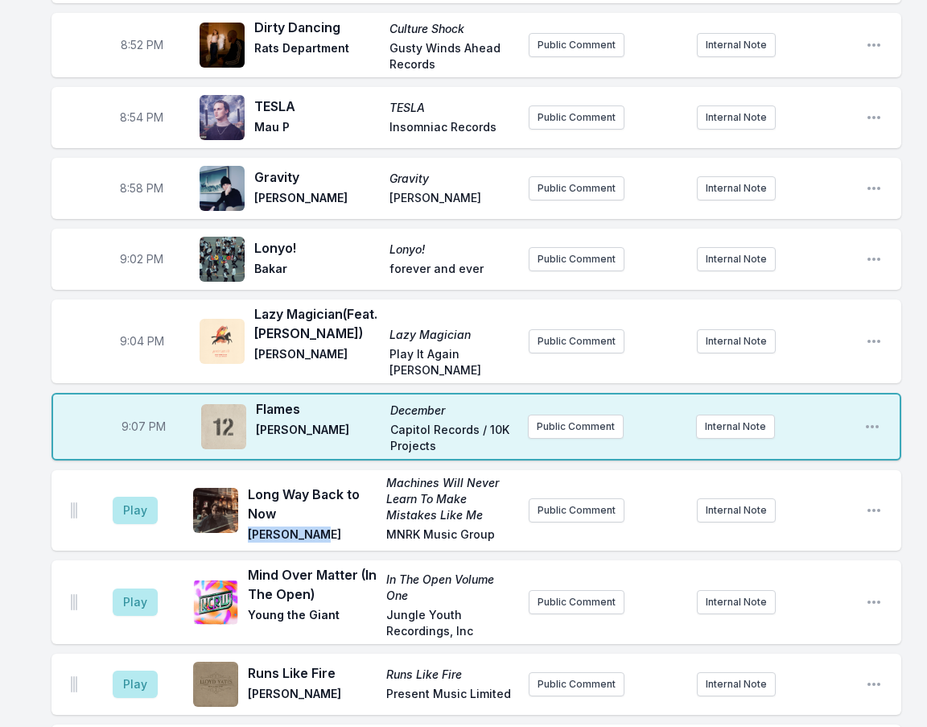
drag, startPoint x: 308, startPoint y: 460, endPoint x: 246, endPoint y: 458, distance: 61.2
click at [246, 475] on div "Long Way Back to Now Machines Will Never Learn To Make Mistakes Like Me Will Va…" at bounding box center [354, 510] width 323 height 71
copy span "[PERSON_NAME]"
click at [131, 497] on button "Play" at bounding box center [135, 510] width 45 height 27
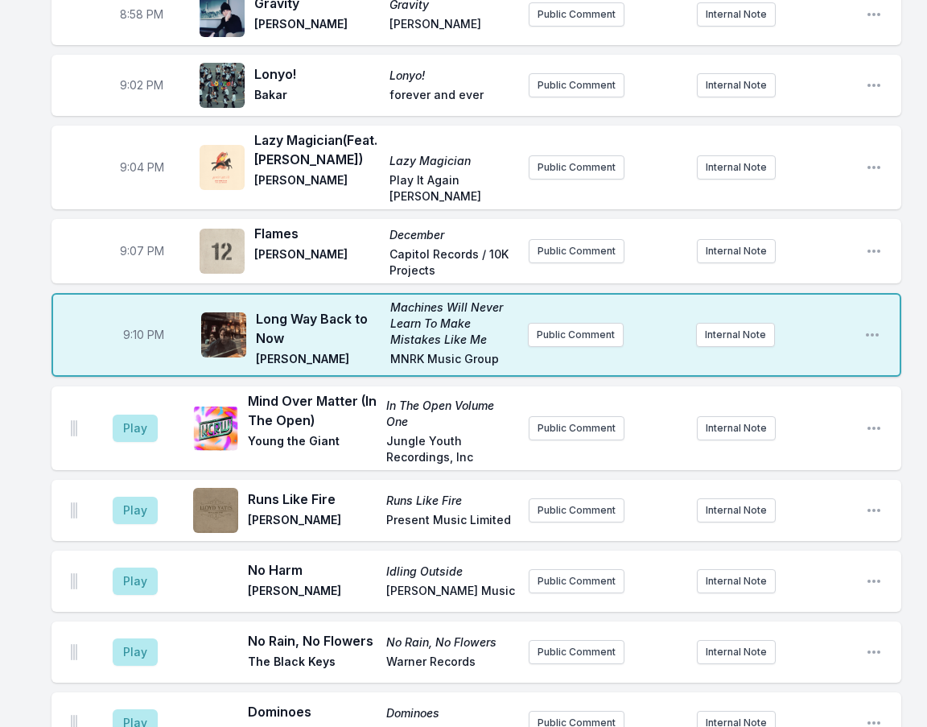
scroll to position [1530, 0]
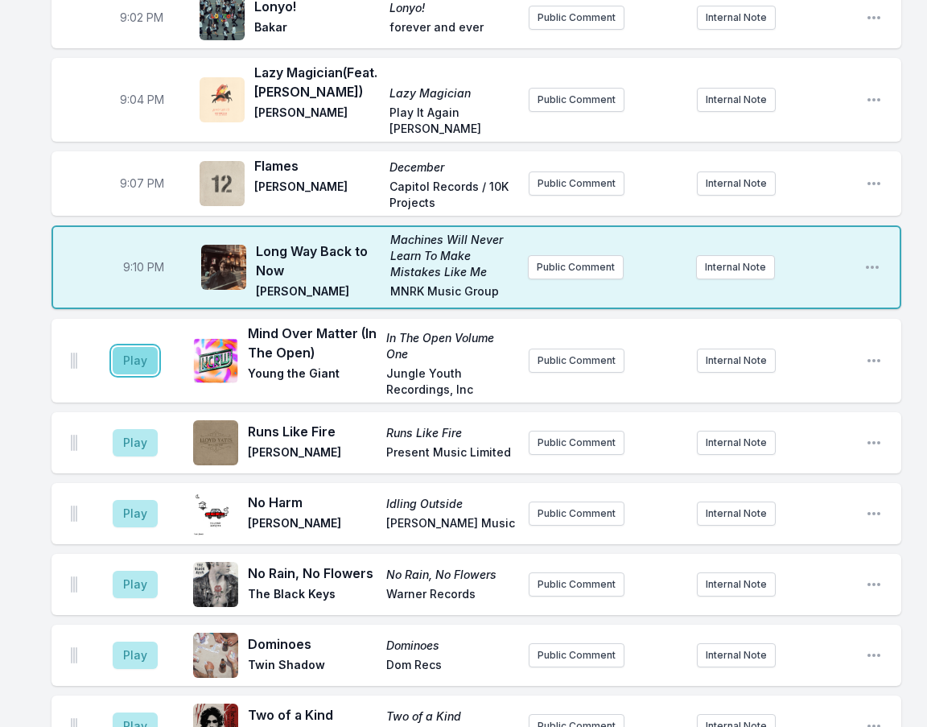
click at [123, 347] on button "Play" at bounding box center [135, 360] width 45 height 27
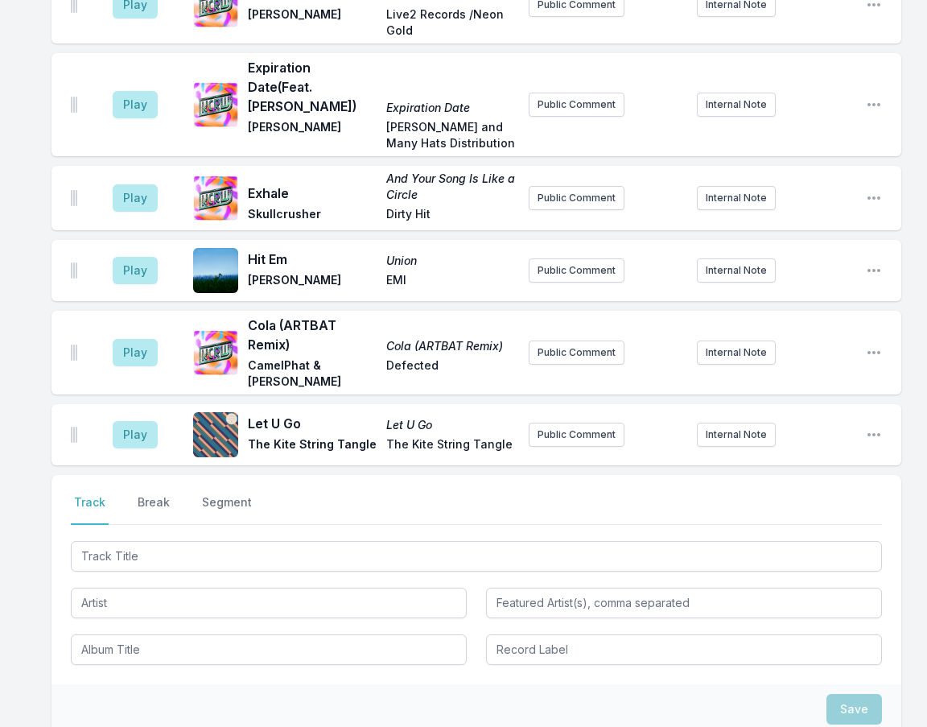
scroll to position [2418, 0]
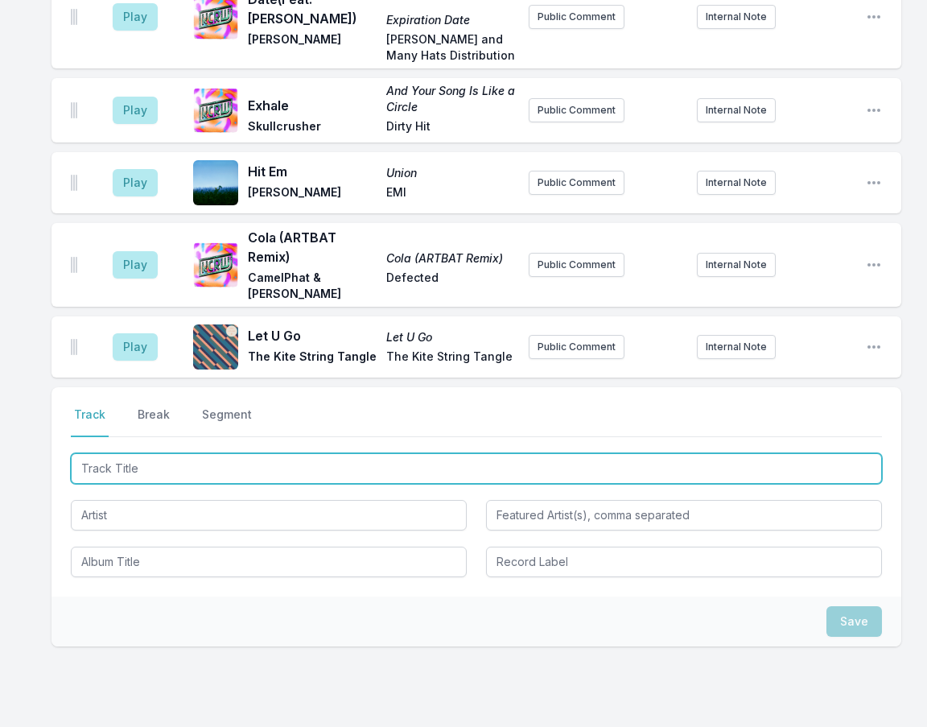
drag, startPoint x: 121, startPoint y: 390, endPoint x: 130, endPoint y: 383, distance: 11.4
click at [122, 453] on input "Track Title" at bounding box center [477, 468] width 812 height 31
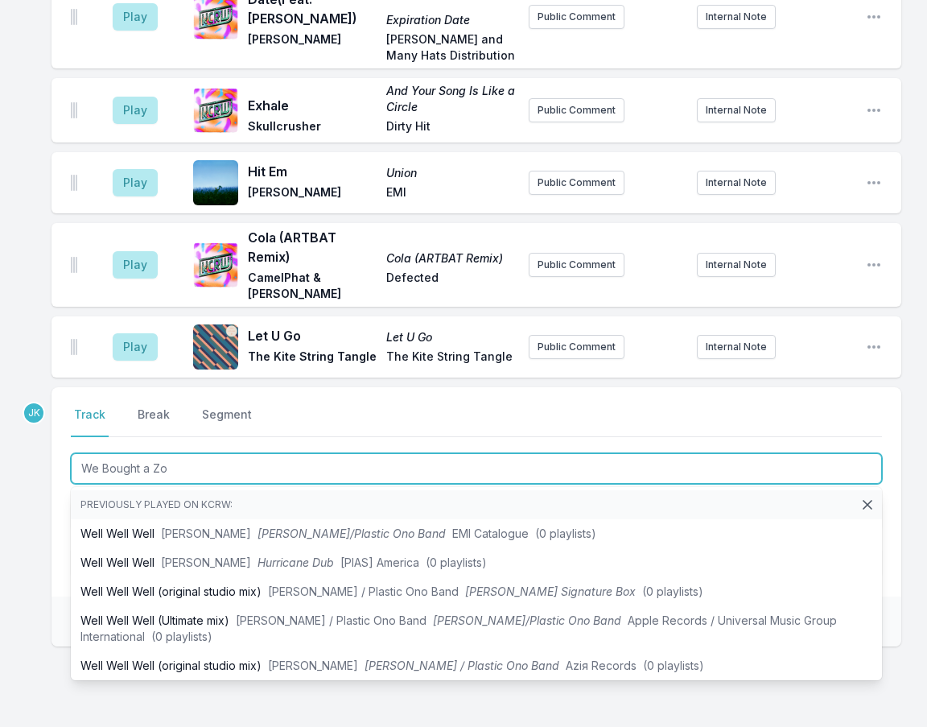
type input "We Bought a Zoo"
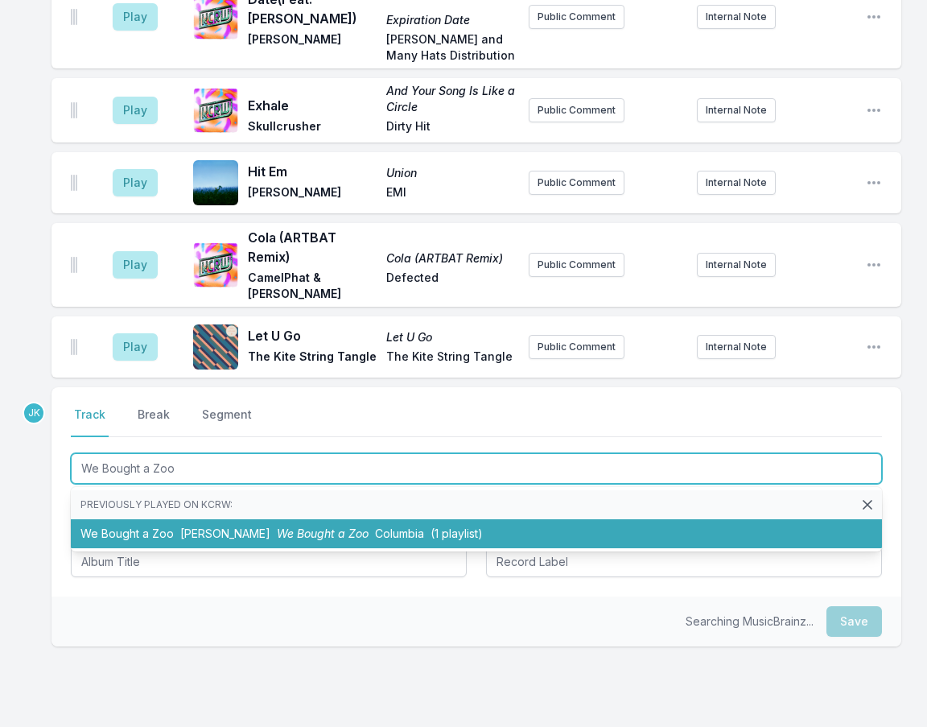
click at [204, 527] on span "Jónsi" at bounding box center [225, 534] width 90 height 14
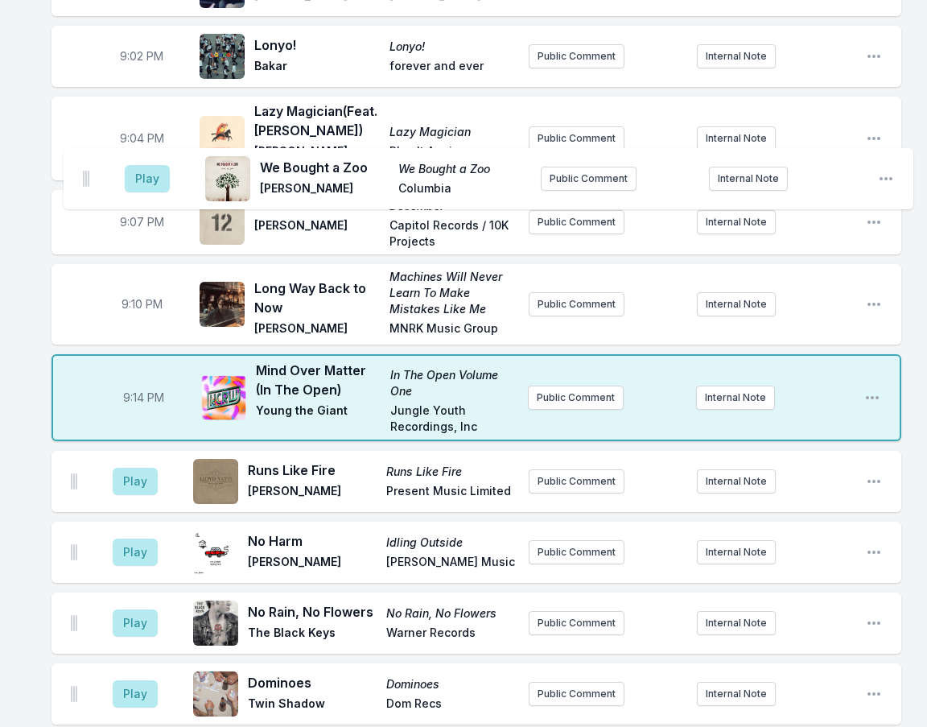
scroll to position [1489, 0]
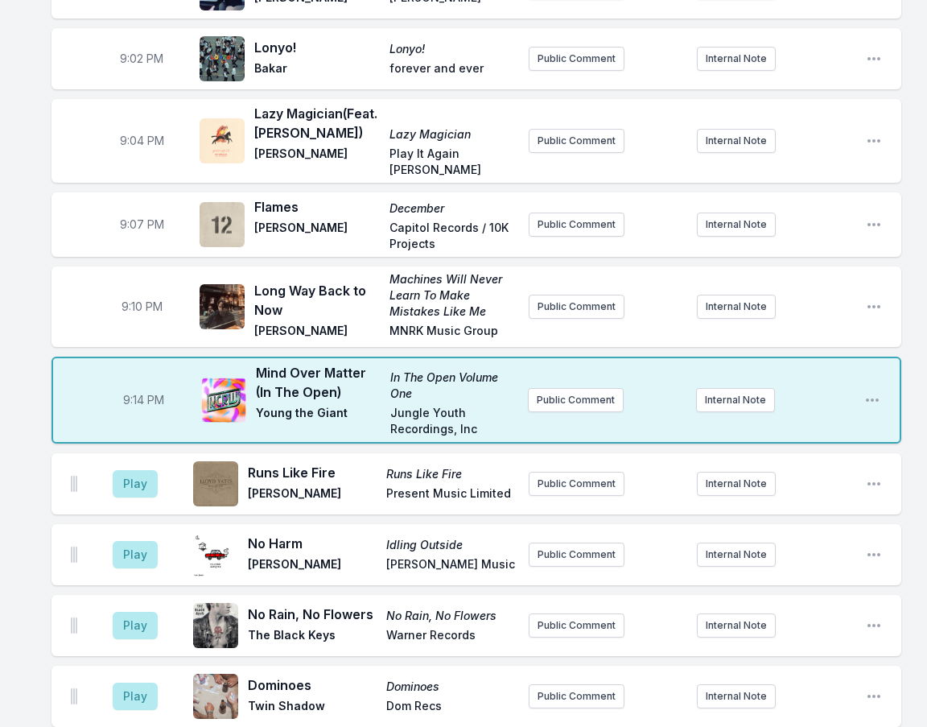
drag, startPoint x: 77, startPoint y: 489, endPoint x: 133, endPoint y: 437, distance: 76.3
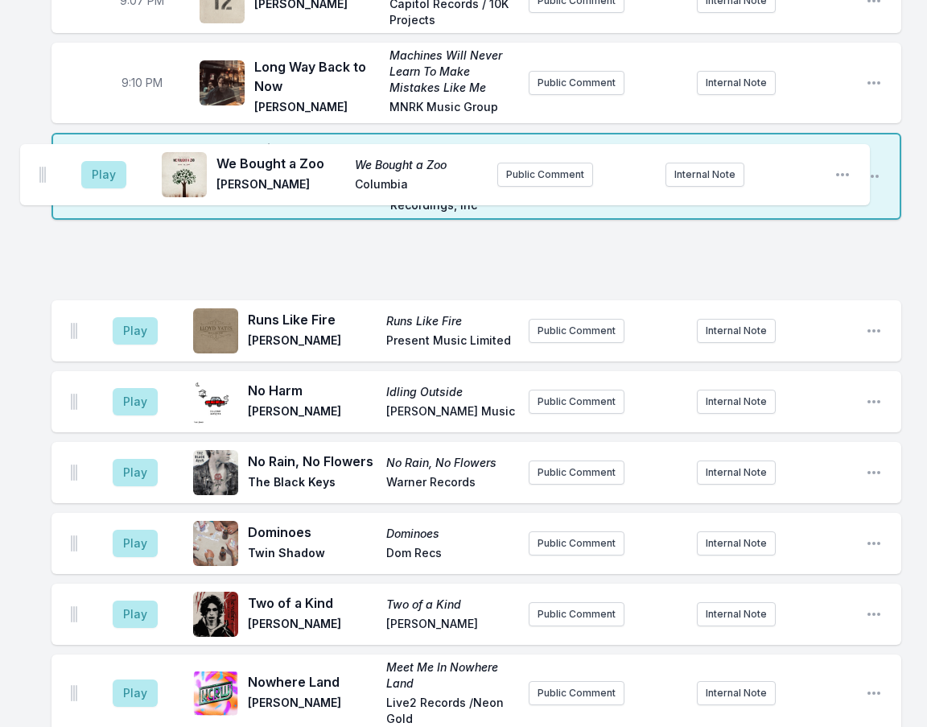
scroll to position [1695, 0]
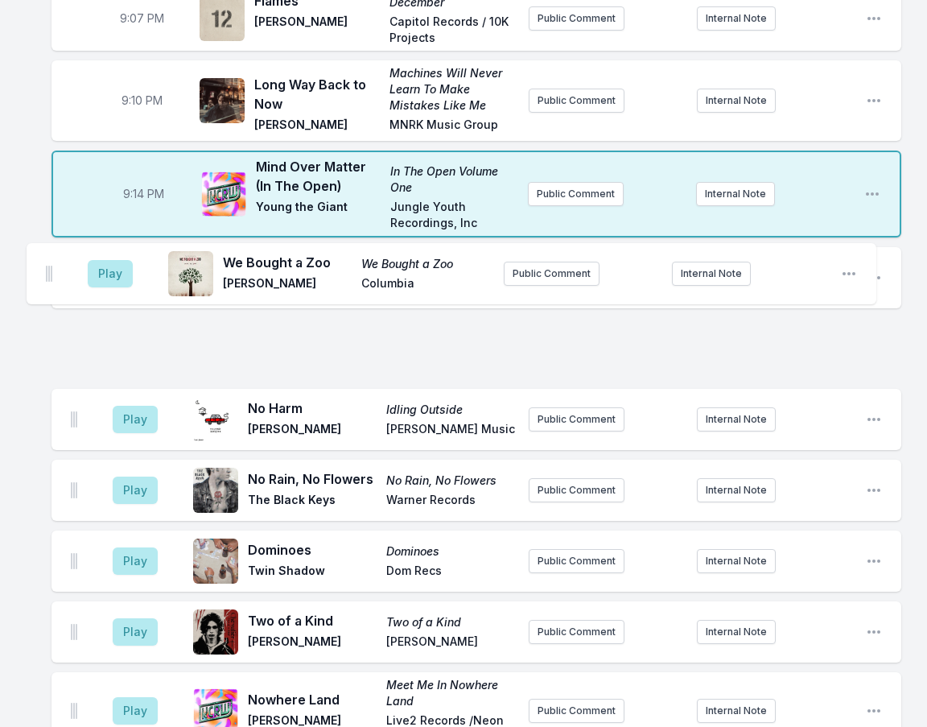
drag, startPoint x: 74, startPoint y: 271, endPoint x: 50, endPoint y: 265, distance: 25.0
click at [49, 266] on div "8:01 PM Black Ark (Feat. Lee "Scratch" Perry) Black Ark 9Ni9ht THolyGhost Recor…" at bounding box center [463, 29] width 927 height 3132
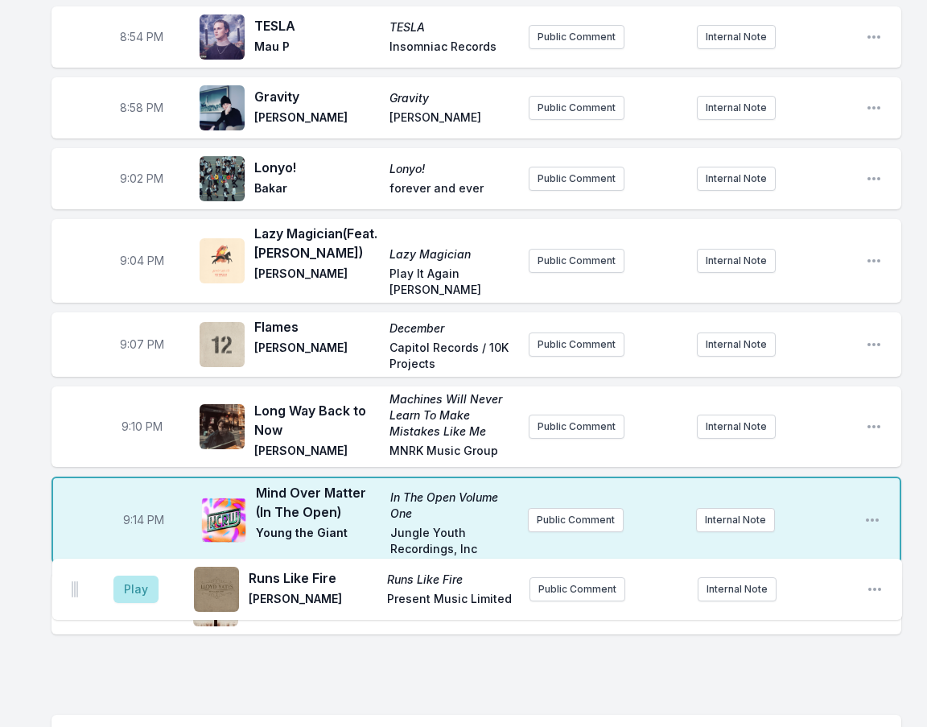
scroll to position [1377, 0]
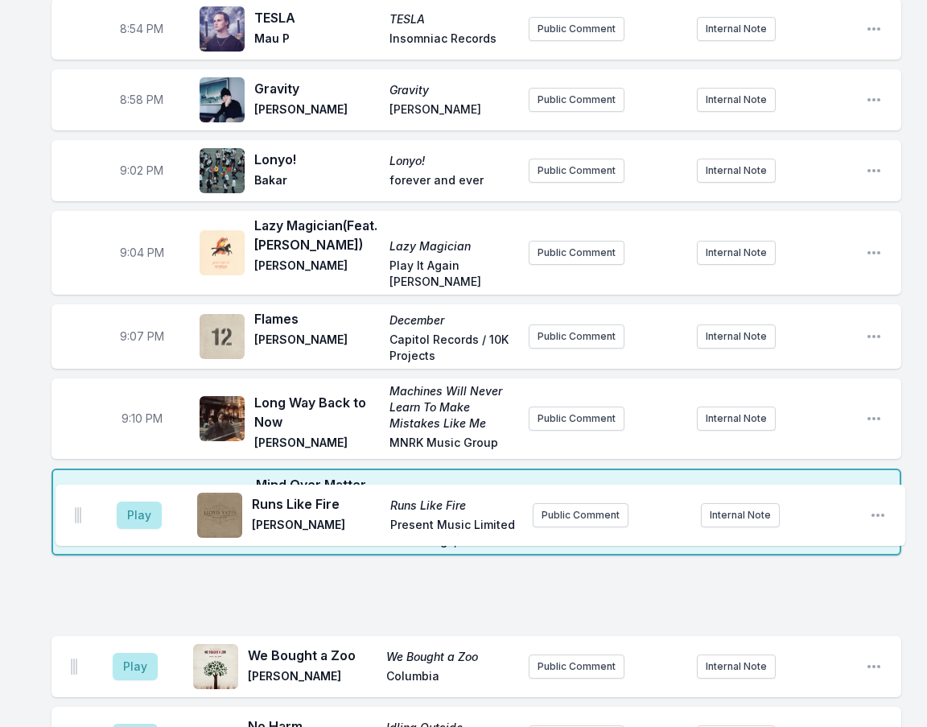
drag, startPoint x: 74, startPoint y: 601, endPoint x: 79, endPoint y: 511, distance: 90.3
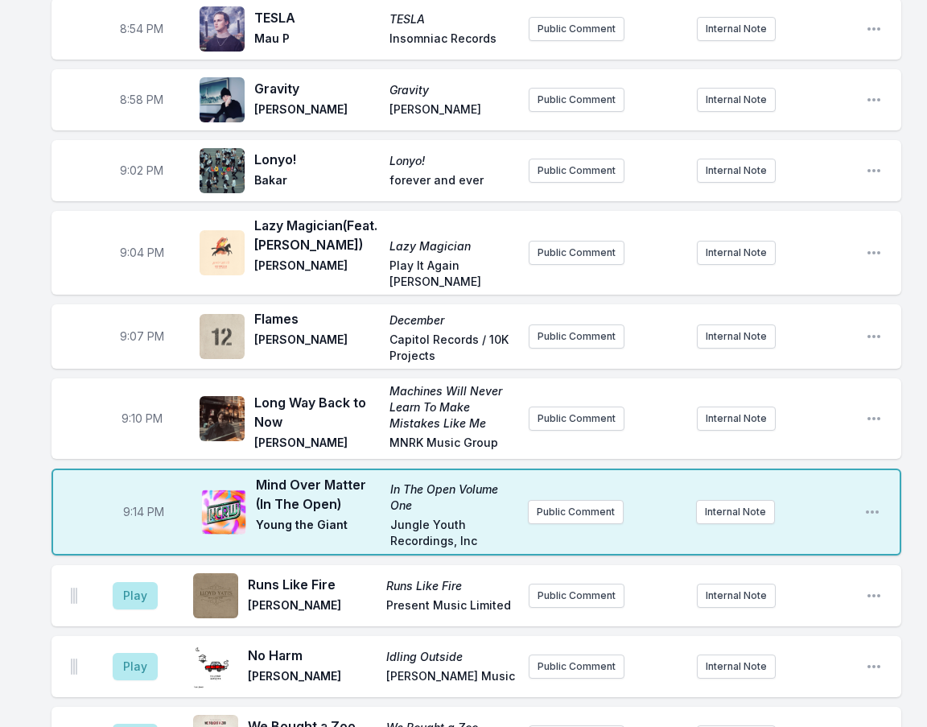
click at [21, 401] on div "8:01 PM Black Ark (Feat. Lee "Scratch" Perry) Black Ark 9Ni9ht THolyGhost Recor…" at bounding box center [463, 347] width 927 height 3132
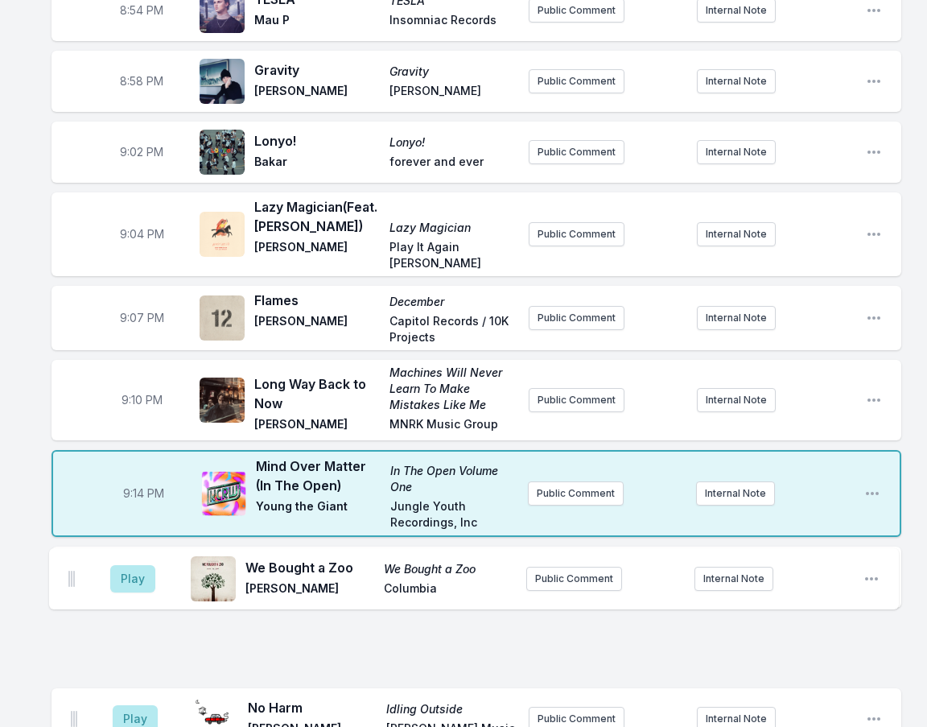
scroll to position [1401, 0]
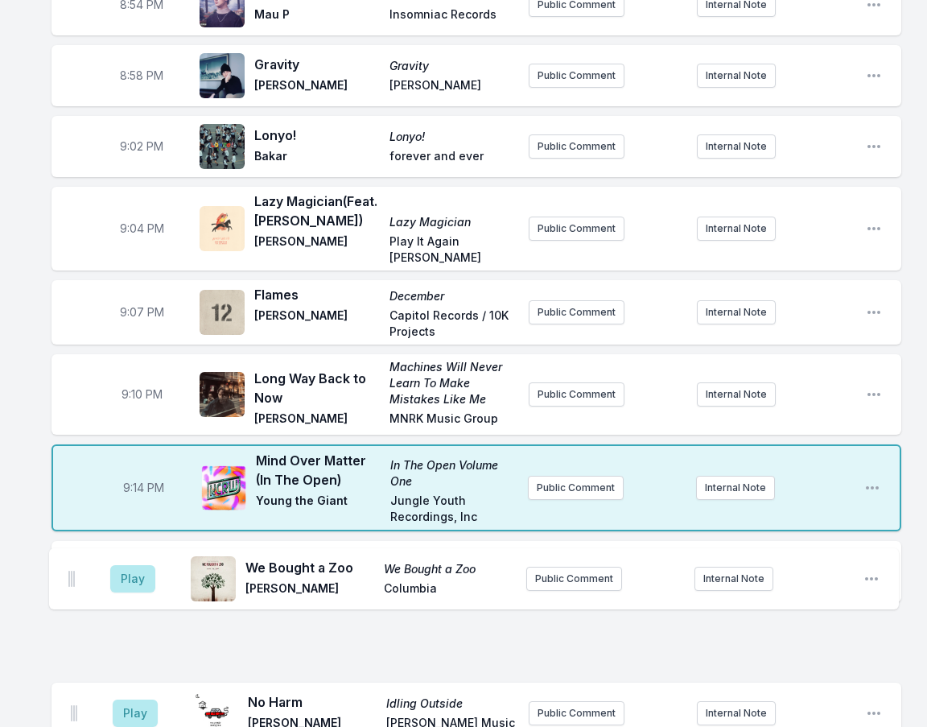
drag, startPoint x: 75, startPoint y: 667, endPoint x: 73, endPoint y: 576, distance: 91.0
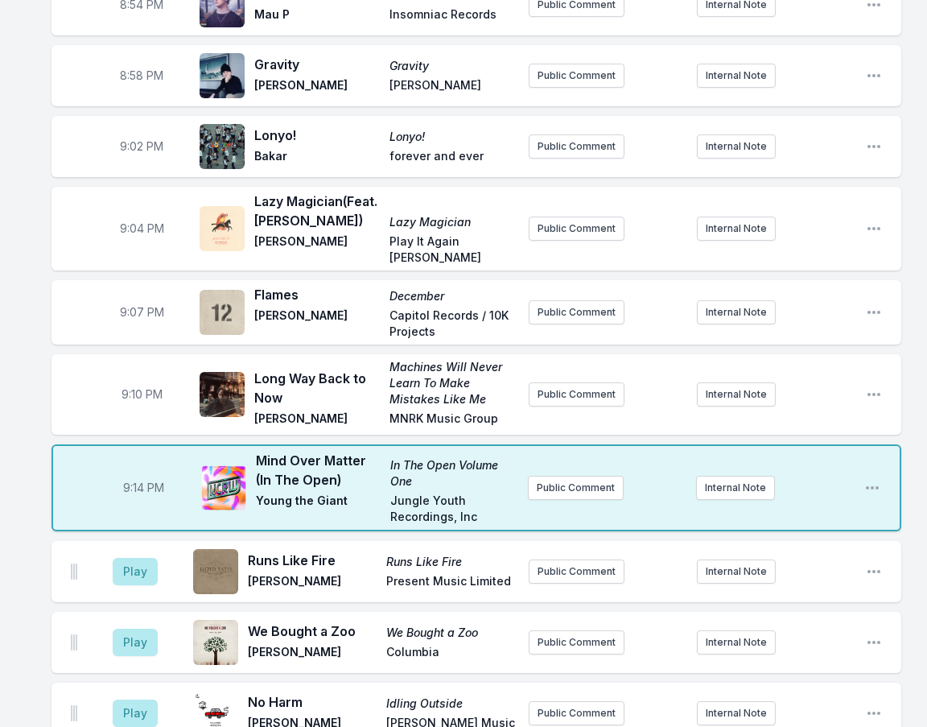
click at [28, 514] on div "8:01 PM Black Ark (Feat. Lee "Scratch" Perry) Black Ark 9Ni9ht THolyGhost Recor…" at bounding box center [463, 323] width 927 height 3132
drag, startPoint x: 388, startPoint y: 392, endPoint x: 411, endPoint y: 413, distance: 30.8
click at [411, 451] on div "Mind Over Matter (In The Open) In The Open Volume One Young the Giant Jungle Yo…" at bounding box center [385, 488] width 259 height 74
copy span "In The Open Volume One"
click at [135, 558] on button "Play" at bounding box center [135, 571] width 45 height 27
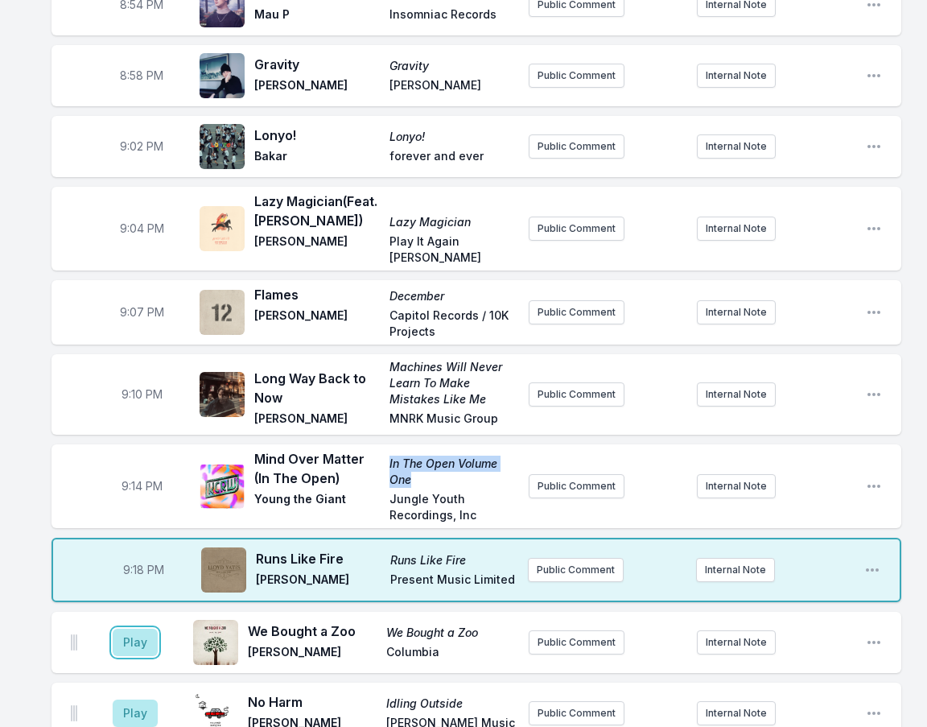
drag, startPoint x: 133, startPoint y: 571, endPoint x: 325, endPoint y: 241, distance: 382.1
click at [133, 629] on button "Play" at bounding box center [135, 642] width 45 height 27
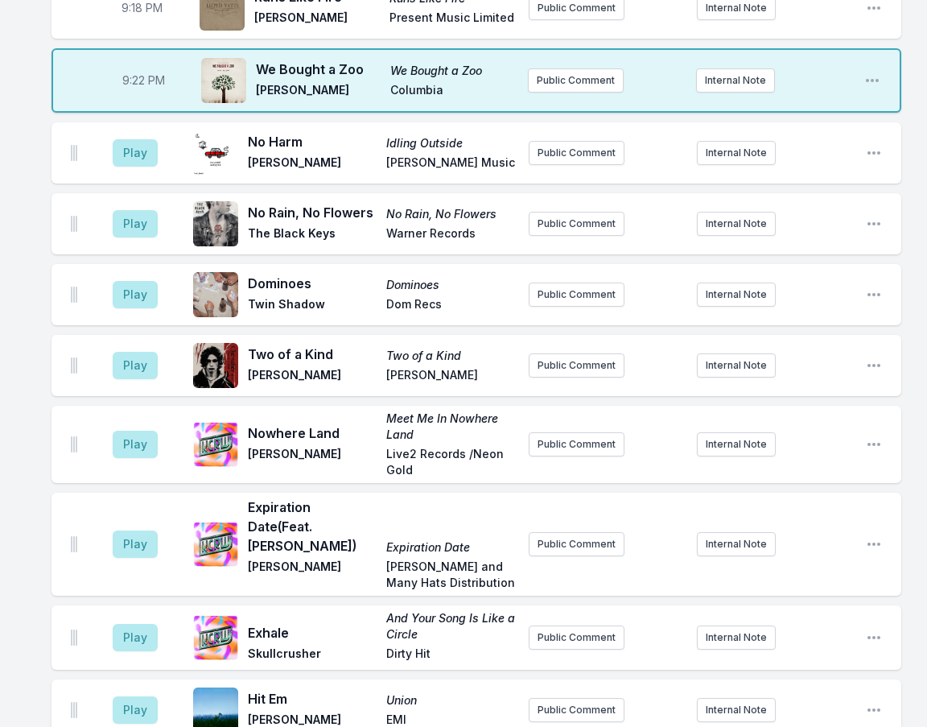
scroll to position [1964, 0]
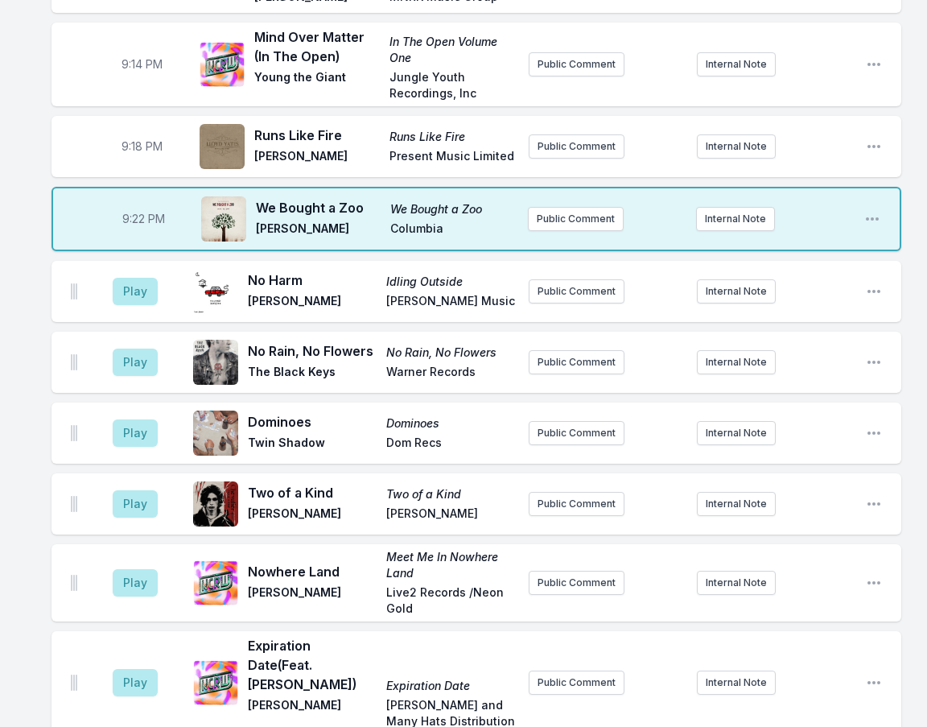
scroll to position [1803, 0]
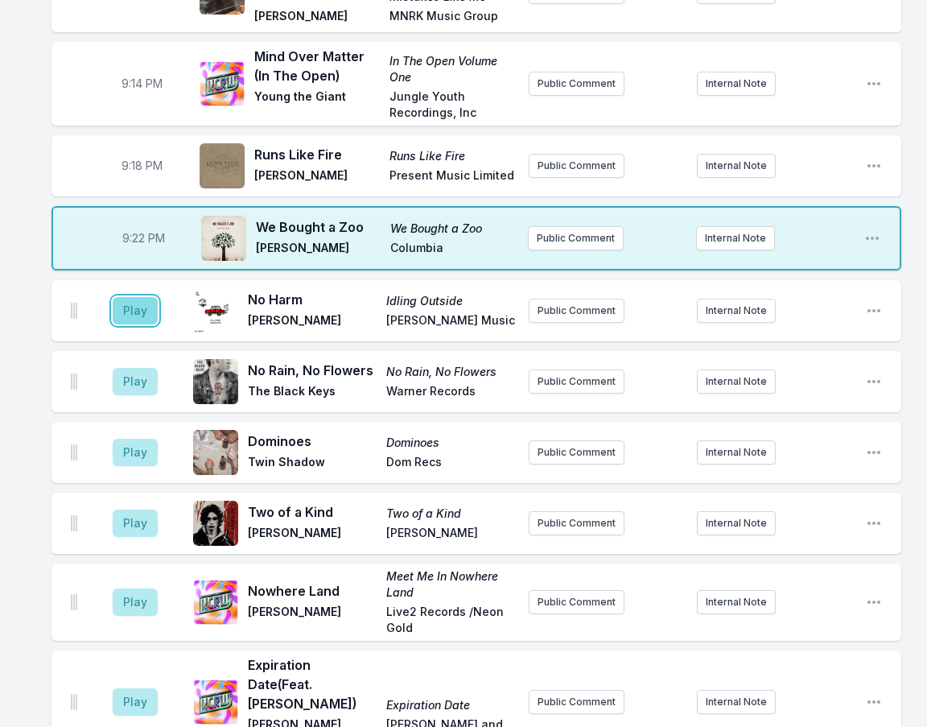
click at [136, 297] on button "Play" at bounding box center [135, 310] width 45 height 27
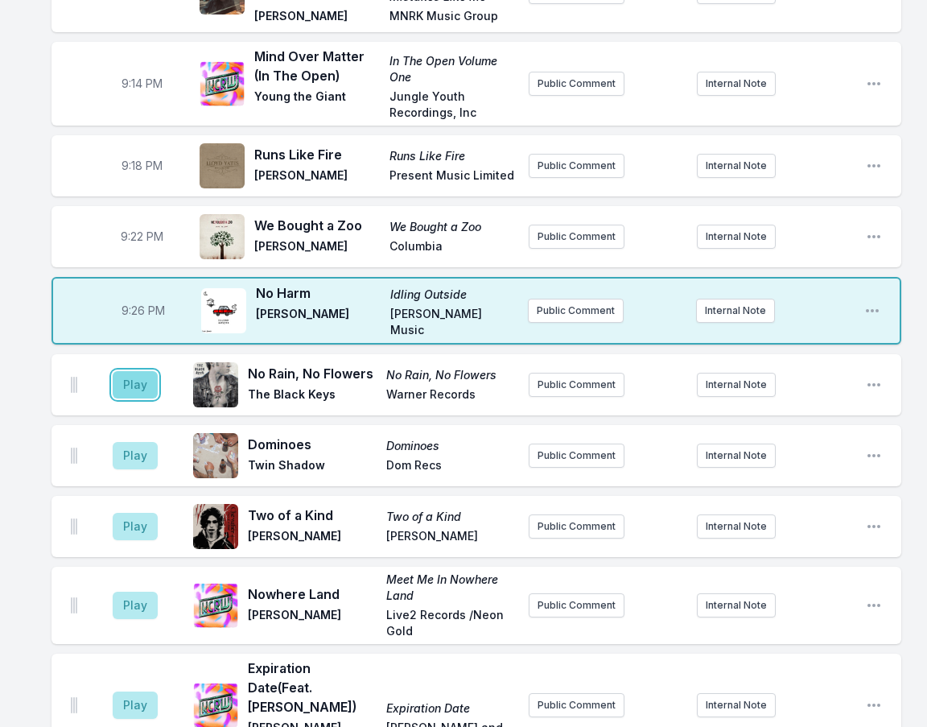
click at [128, 371] on button "Play" at bounding box center [135, 384] width 45 height 27
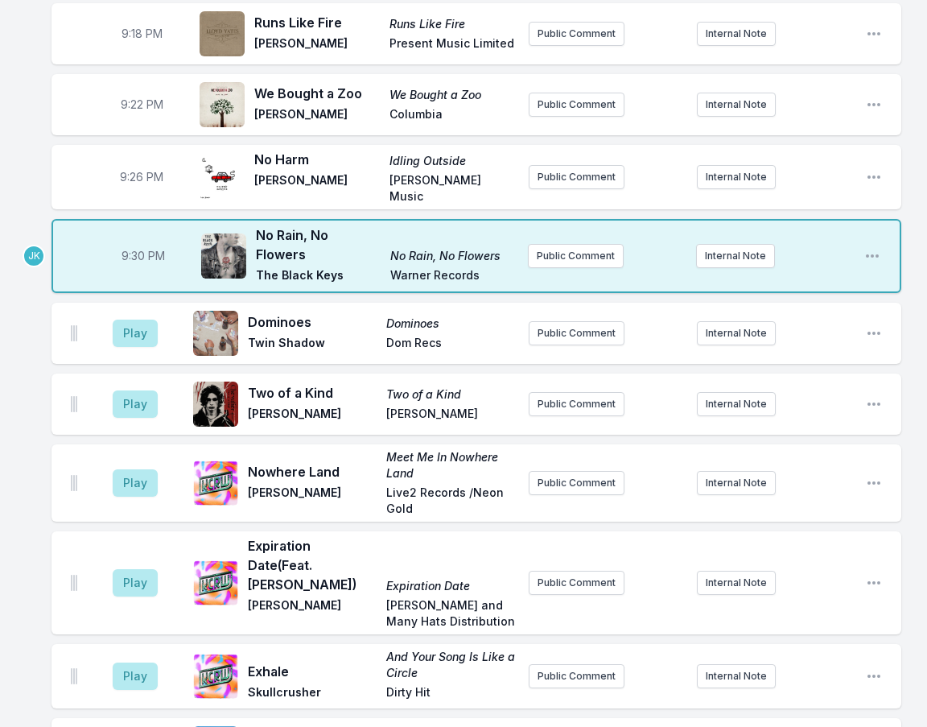
scroll to position [1964, 0]
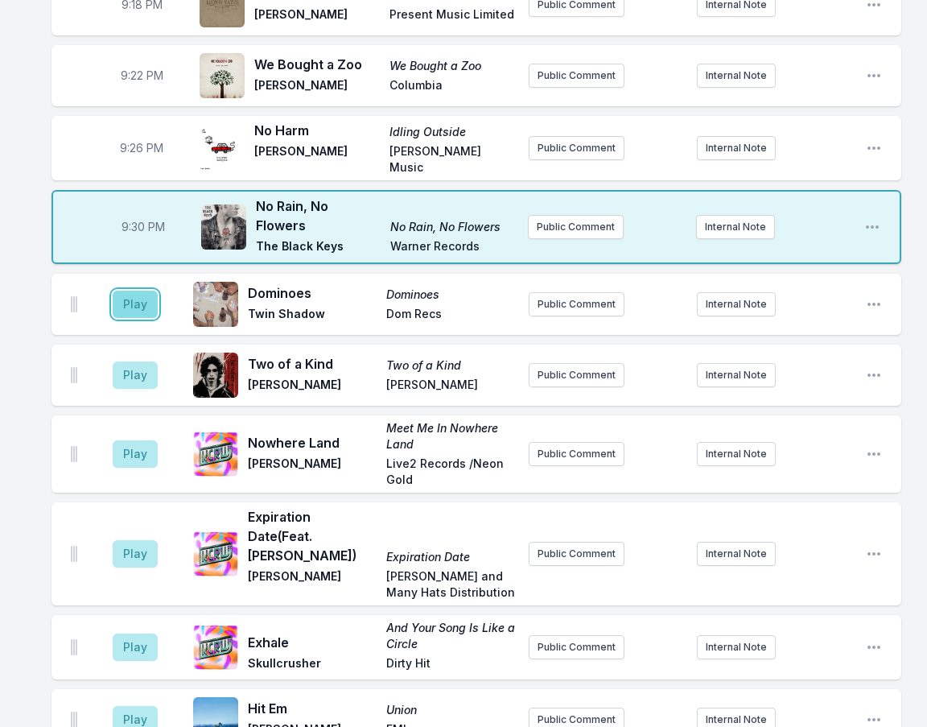
click at [119, 291] on button "Play" at bounding box center [135, 304] width 45 height 27
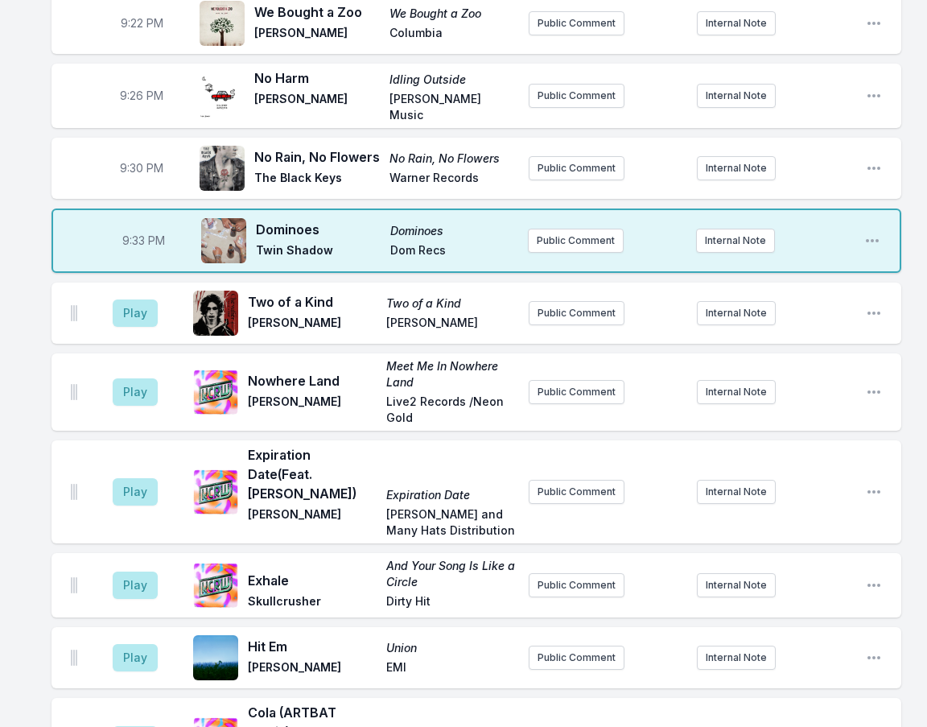
scroll to position [2045, 0]
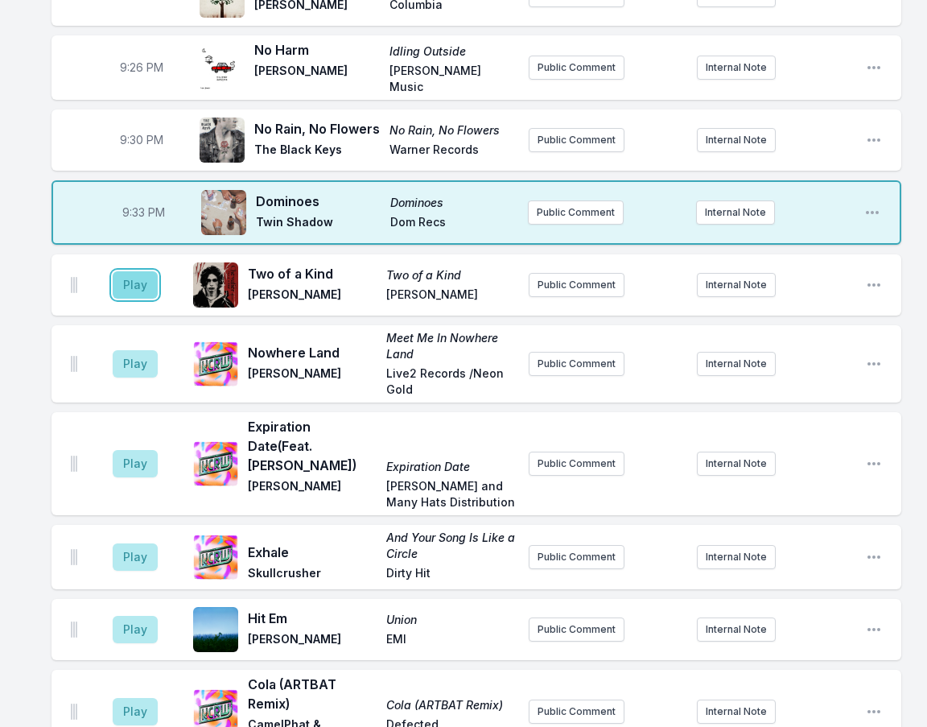
click at [147, 271] on button "Play" at bounding box center [135, 284] width 45 height 27
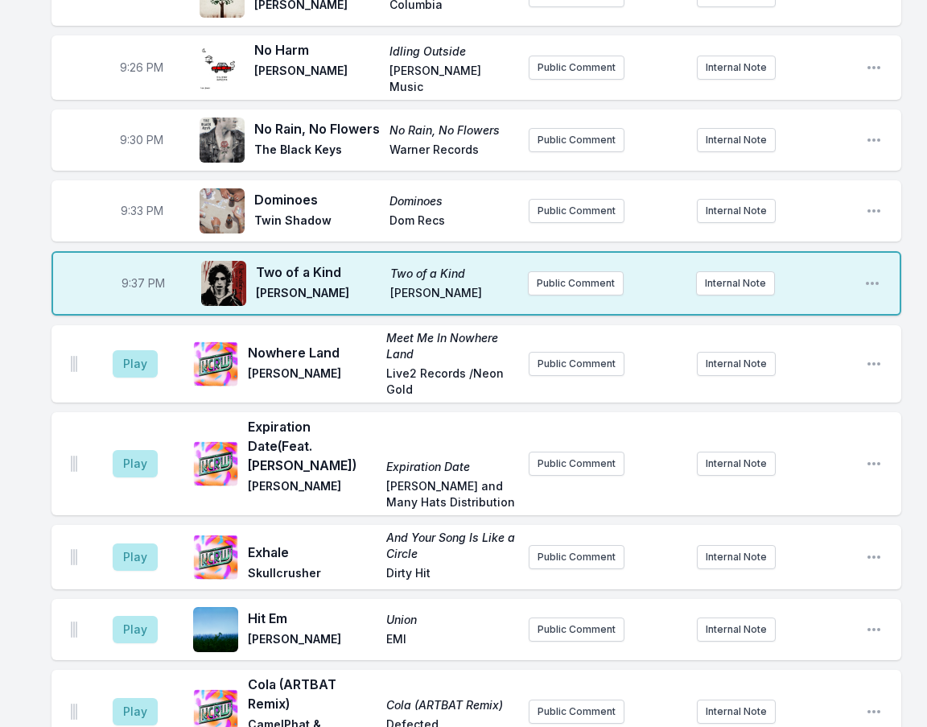
scroll to position [2046, 0]
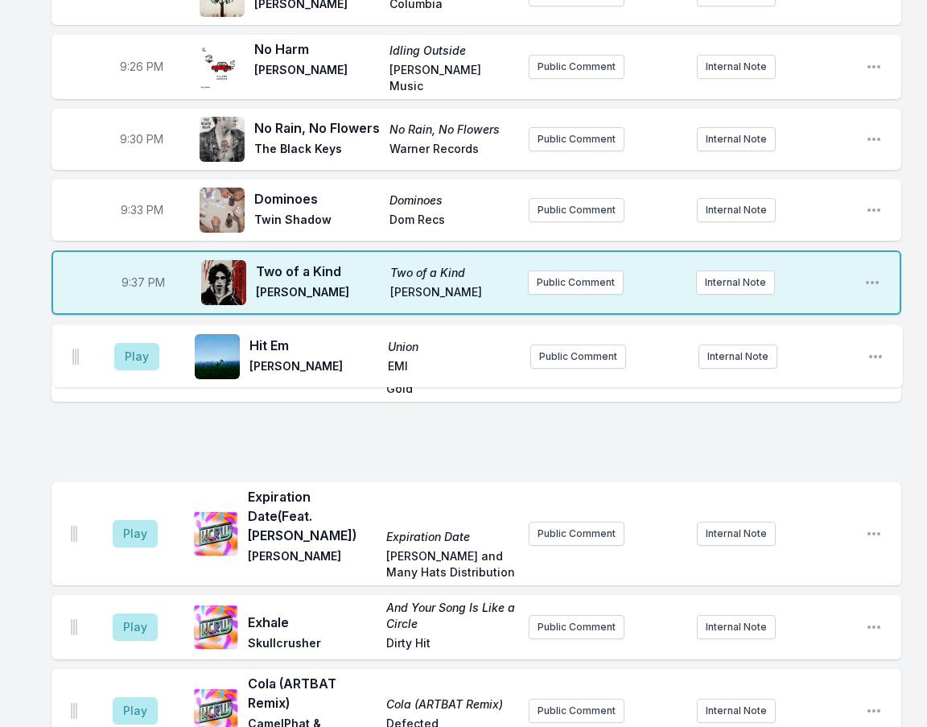
drag, startPoint x: 75, startPoint y: 551, endPoint x: 76, endPoint y: 350, distance: 201.3
click at [76, 350] on ul "Play Nowhere Land Meet Me In Nowhere Land Timmy Skelly Live2 Records /Neon Gold…" at bounding box center [477, 573] width 850 height 499
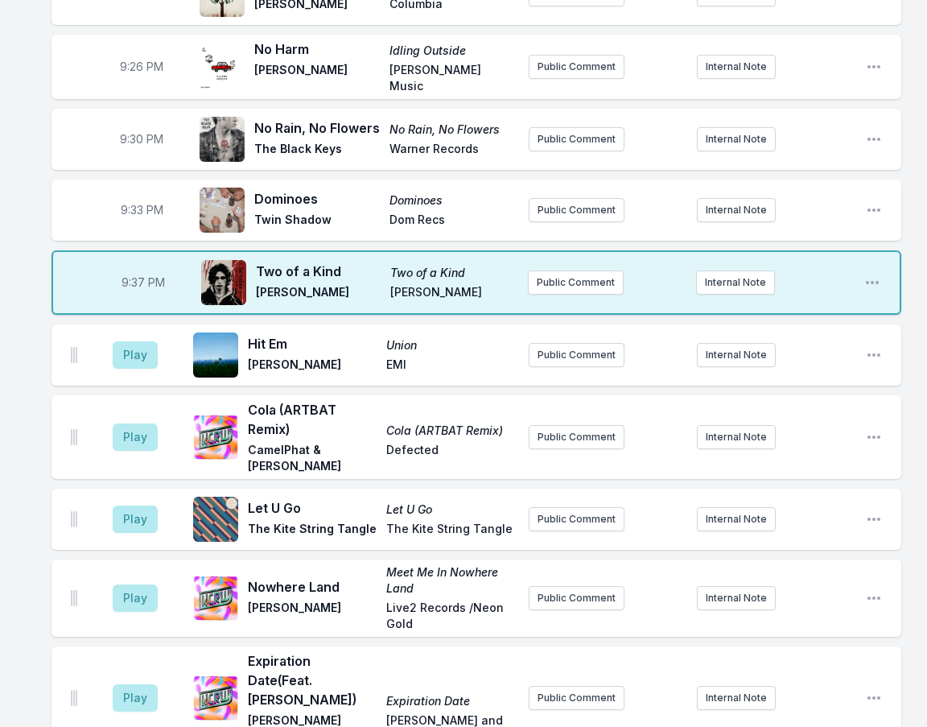
click at [134, 584] on button "Play" at bounding box center [135, 597] width 45 height 27
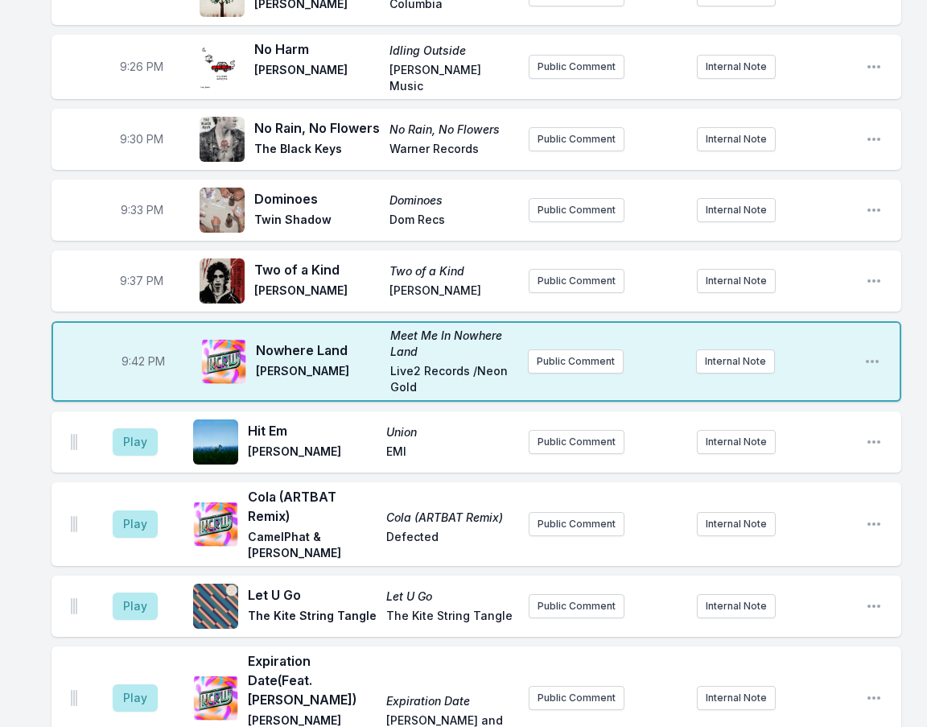
scroll to position [2126, 0]
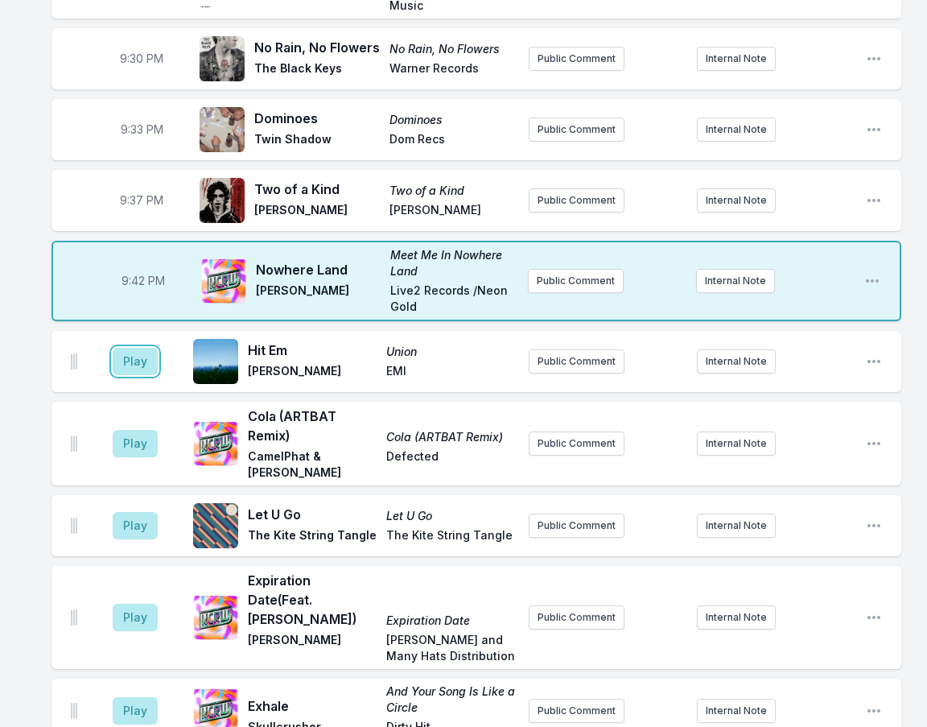
drag, startPoint x: 125, startPoint y: 285, endPoint x: 119, endPoint y: 266, distance: 19.4
click at [125, 348] on button "Play" at bounding box center [135, 361] width 45 height 27
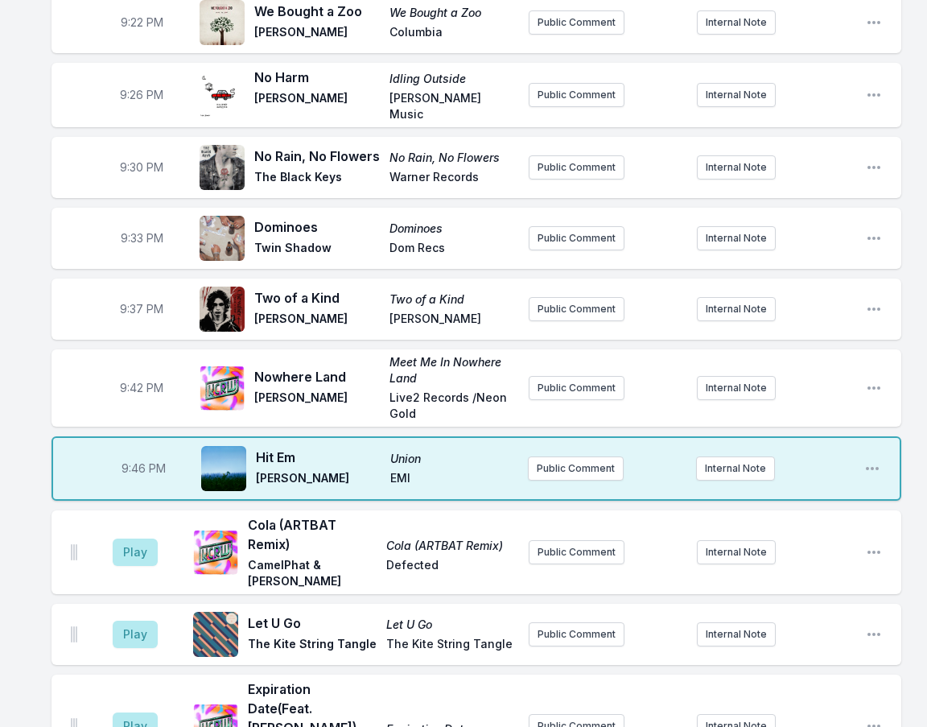
scroll to position [2046, 0]
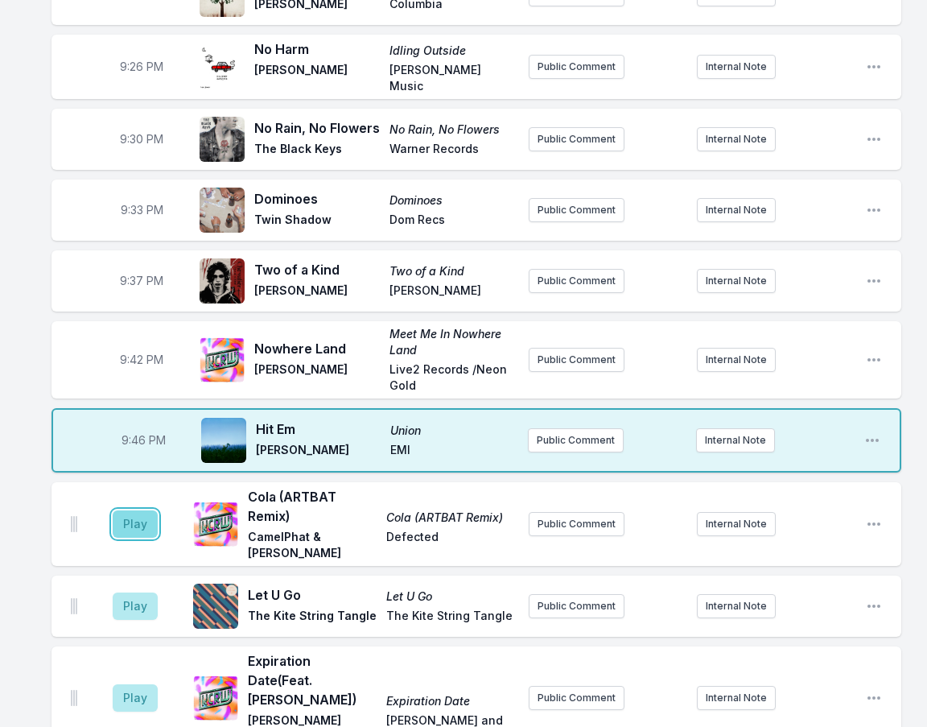
drag, startPoint x: 130, startPoint y: 447, endPoint x: 132, endPoint y: 436, distance: 11.5
click at [132, 510] on button "Play" at bounding box center [135, 523] width 45 height 27
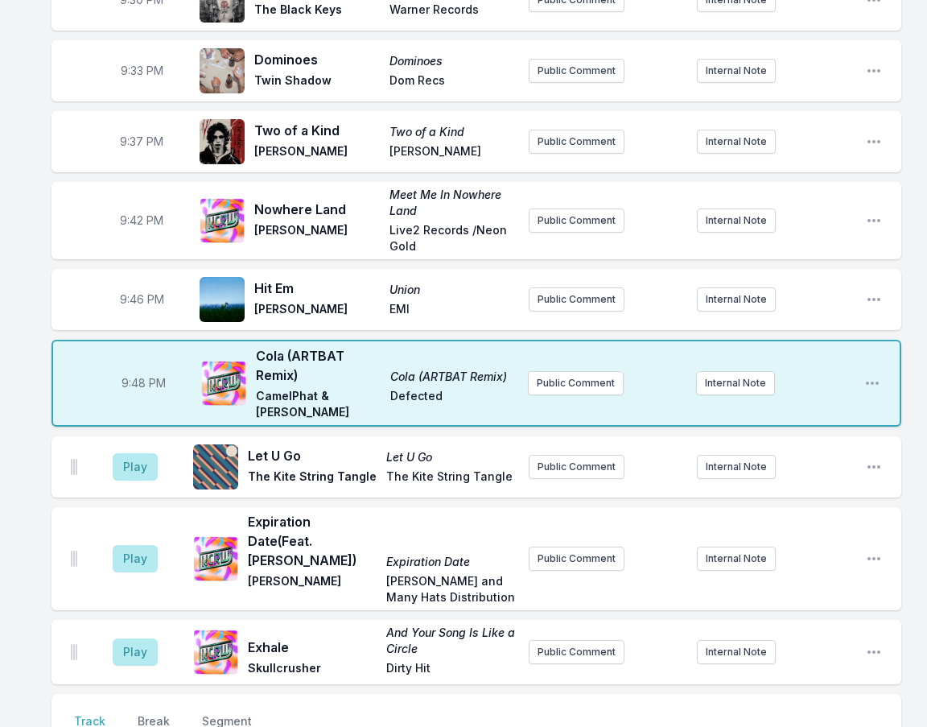
scroll to position [2207, 0]
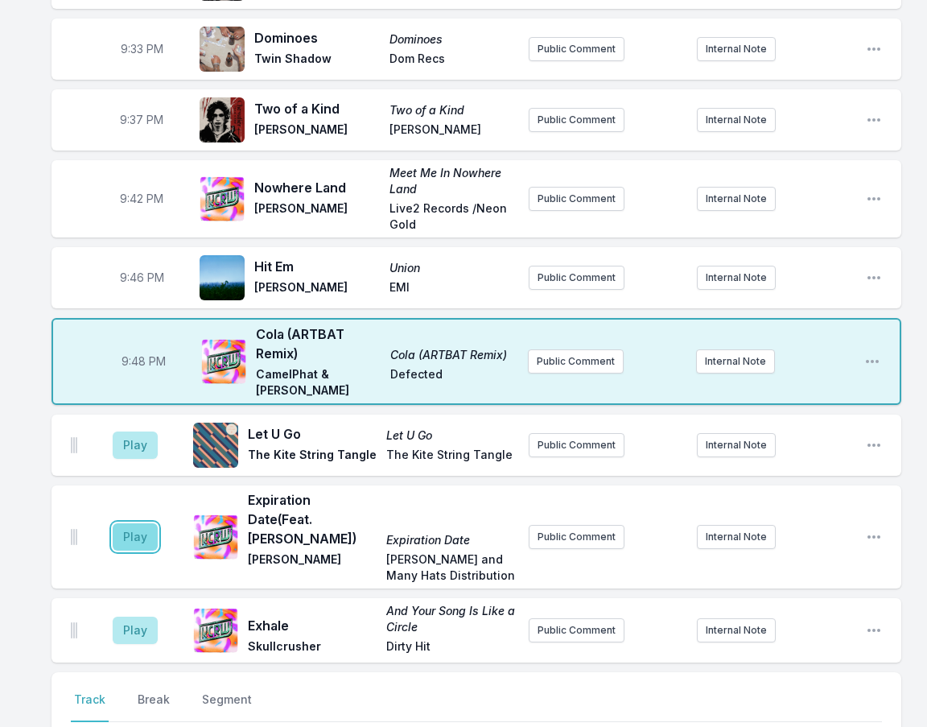
click at [135, 523] on button "Play" at bounding box center [135, 536] width 45 height 27
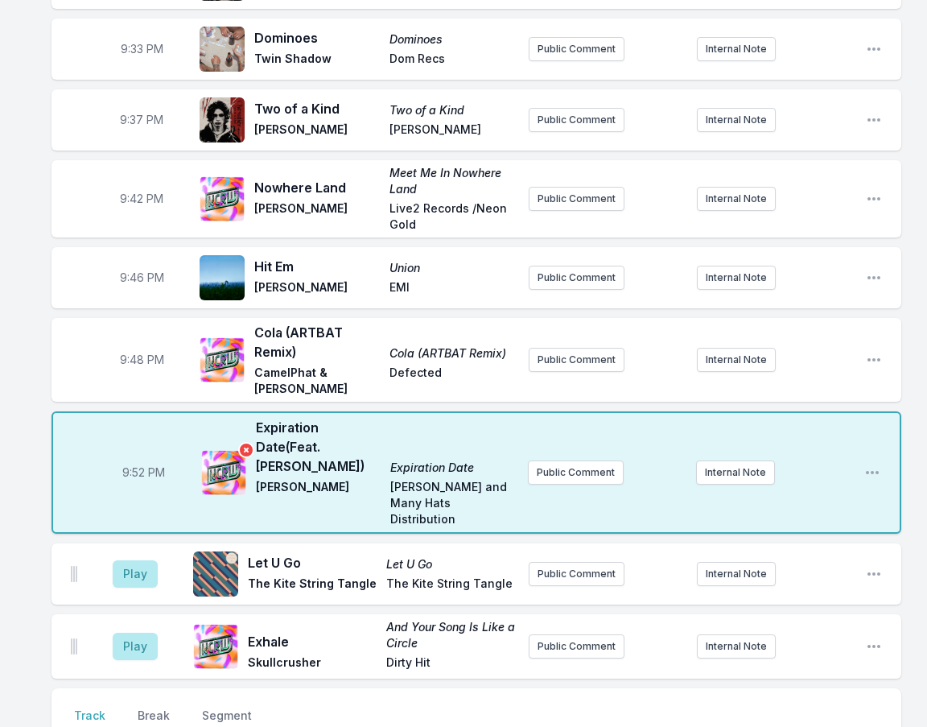
drag, startPoint x: 354, startPoint y: 407, endPoint x: 256, endPoint y: 407, distance: 98.2
click at [241, 418] on div "Expiration Date (Feat. Jack Van Cleaf) Expiration Date Hayden Everett Hayden Ev…" at bounding box center [358, 472] width 314 height 109
click at [266, 479] on span "[PERSON_NAME]" at bounding box center [318, 503] width 125 height 48
click at [258, 479] on span "[PERSON_NAME]" at bounding box center [318, 503] width 125 height 48
drag, startPoint x: 258, startPoint y: 409, endPoint x: 346, endPoint y: 413, distance: 88.6
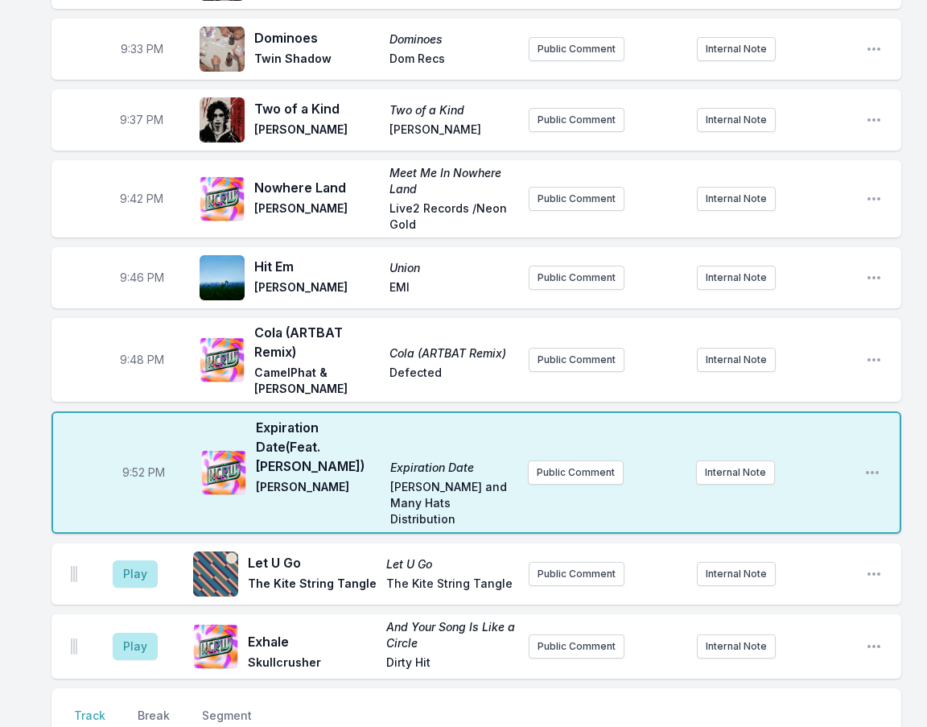
click at [346, 479] on span "[PERSON_NAME]" at bounding box center [318, 503] width 125 height 48
copy span "[PERSON_NAME]"
click at [145, 633] on button "Play" at bounding box center [135, 646] width 45 height 27
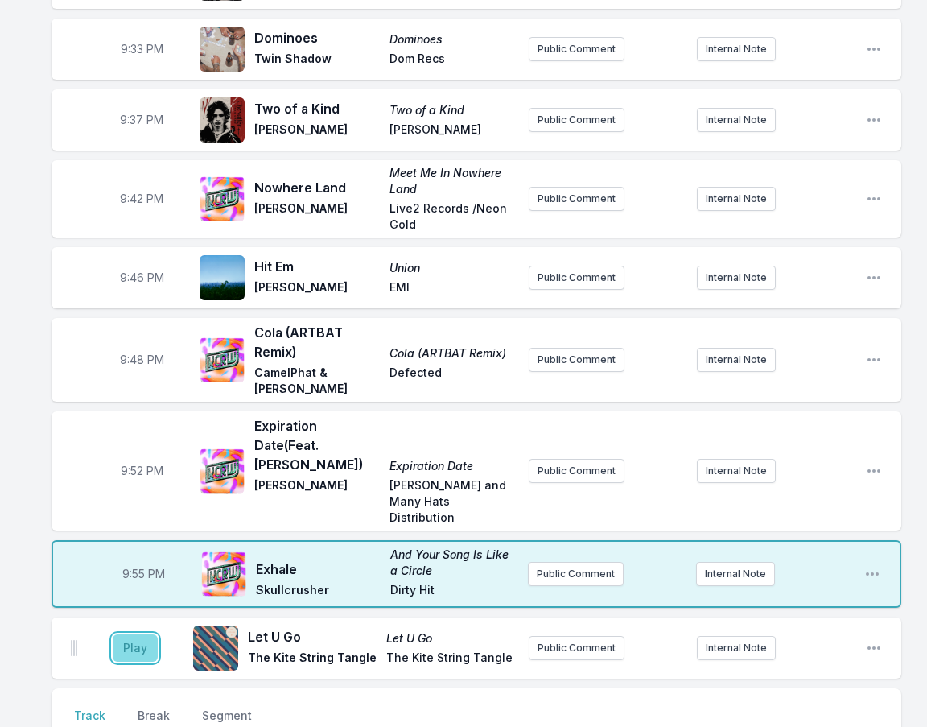
click at [137, 634] on button "Play" at bounding box center [135, 647] width 45 height 27
